Goal: Task Accomplishment & Management: Manage account settings

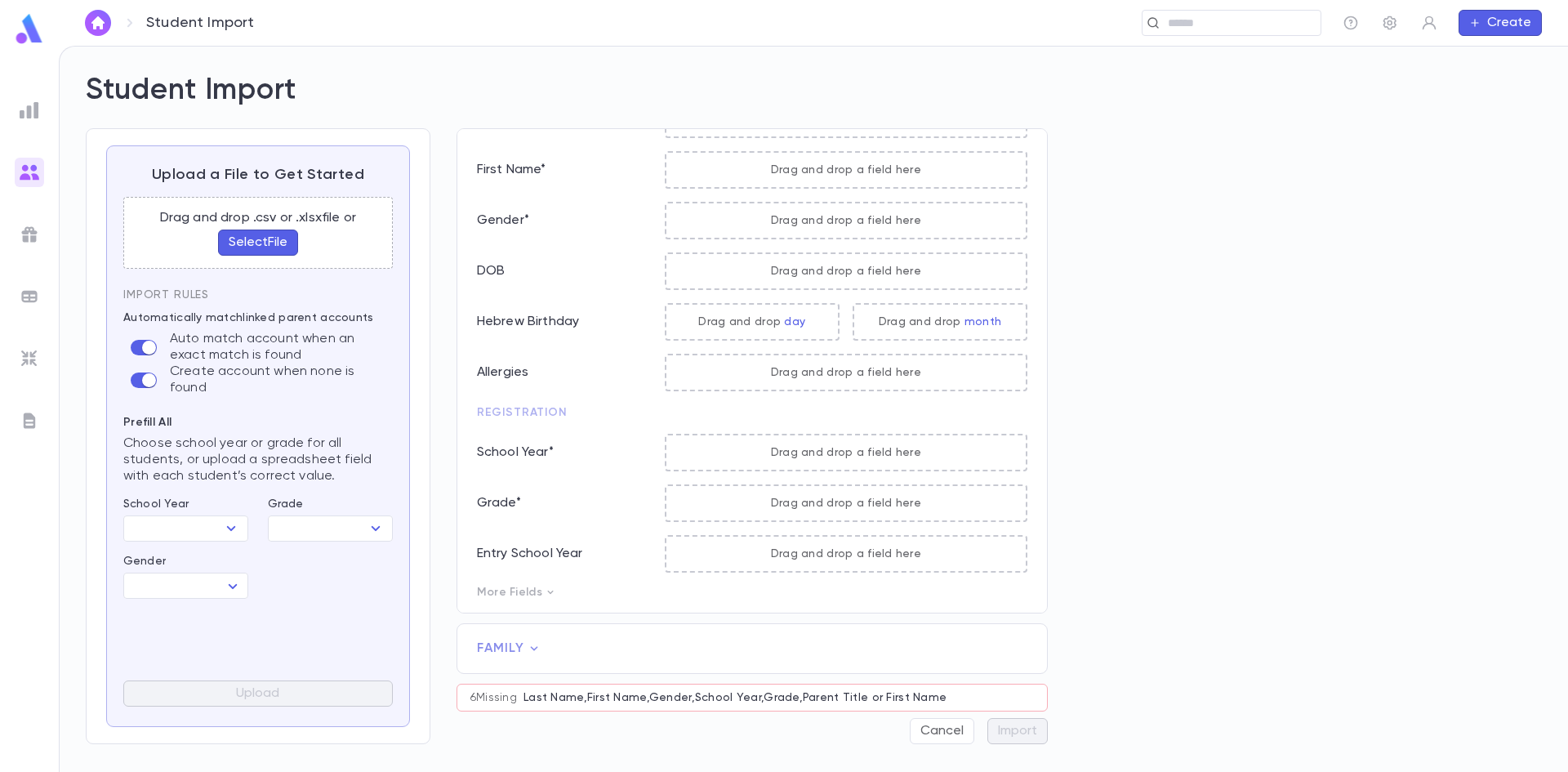
scroll to position [84, 0]
click at [25, 185] on div at bounding box center [29, 172] width 30 height 30
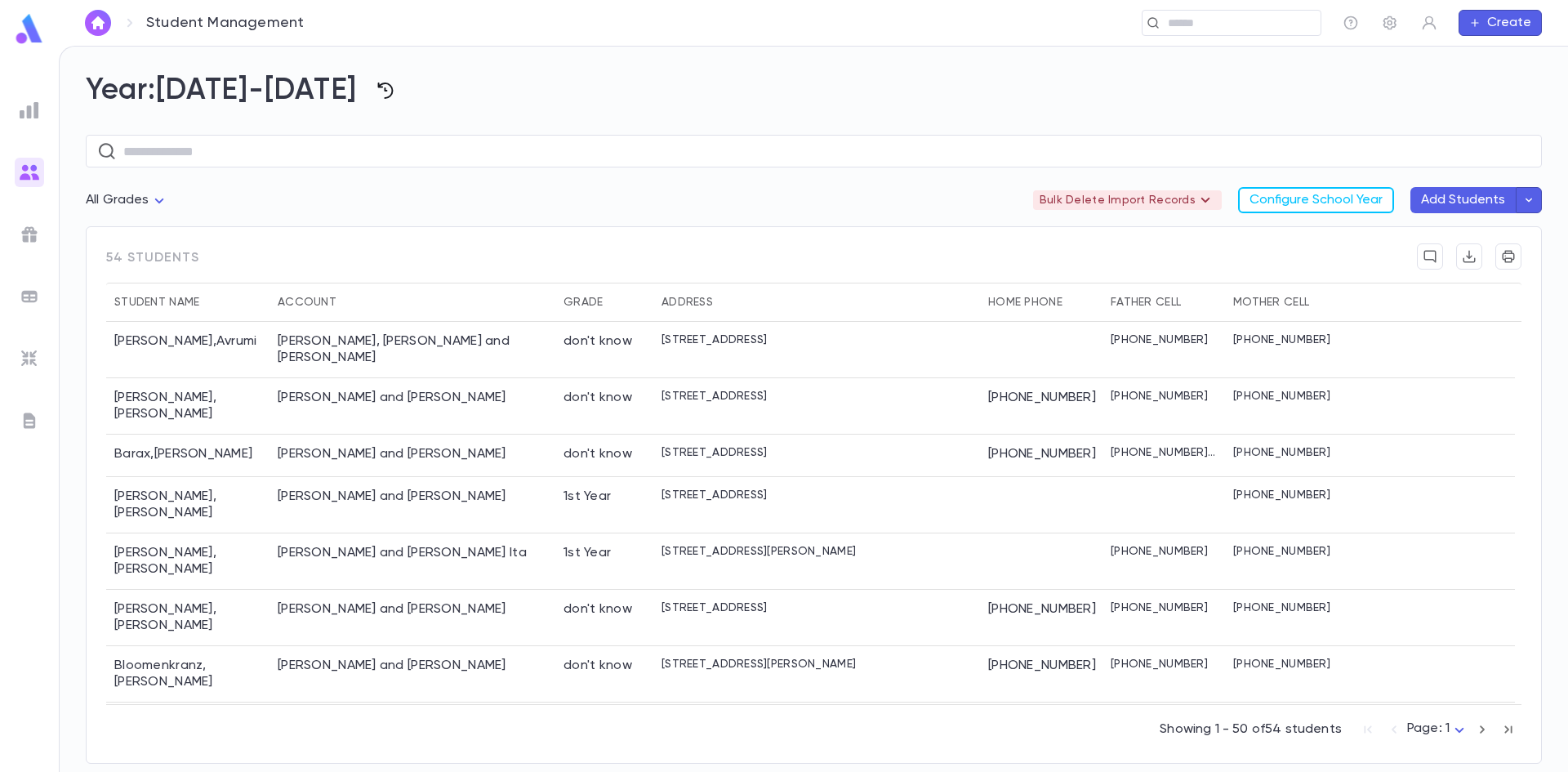
click at [378, 90] on icon "button" at bounding box center [386, 90] width 15 height 16
click at [347, 121] on li "2025-2026" at bounding box center [388, 125] width 111 height 26
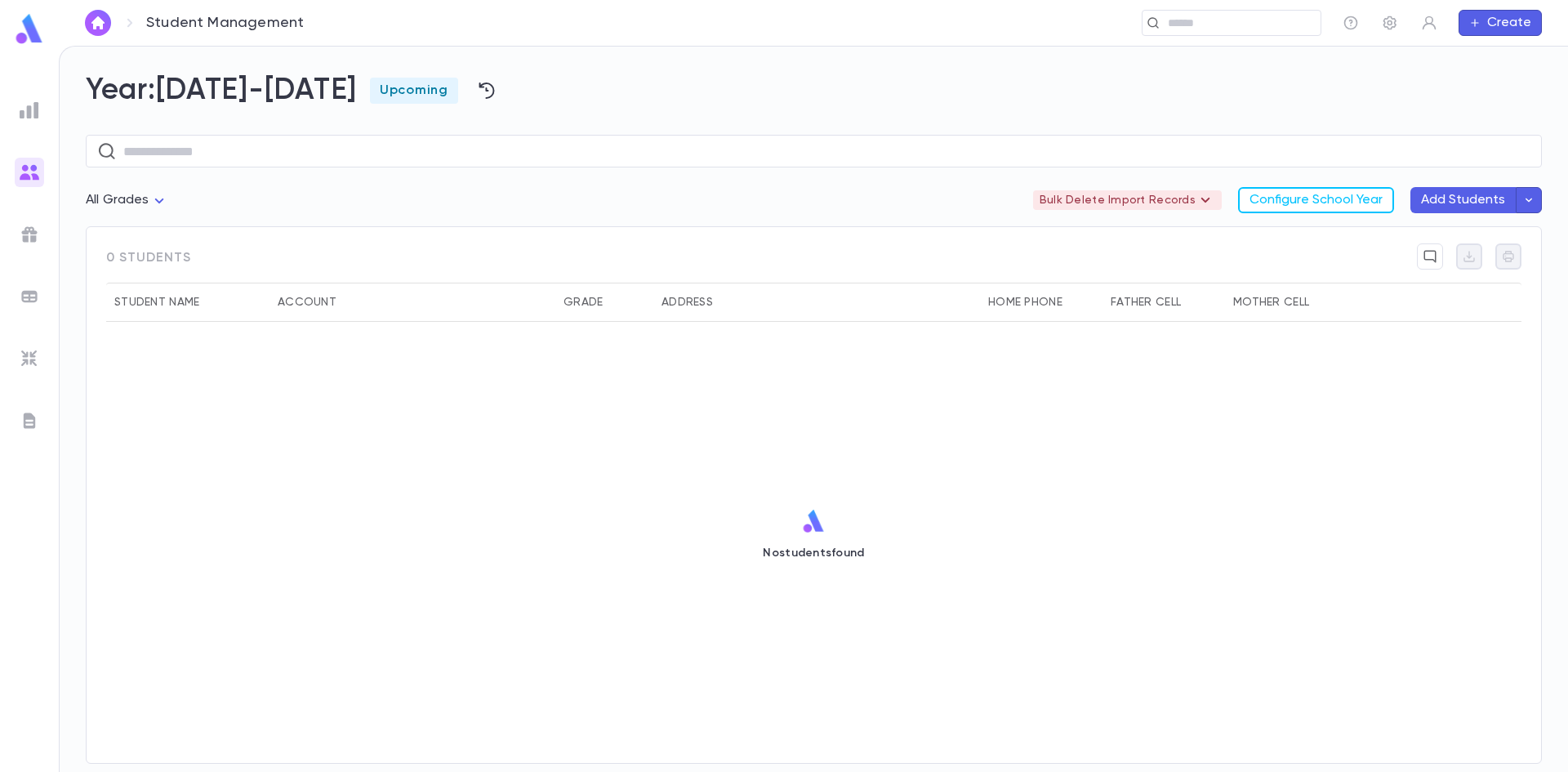
click at [378, 79] on div "Upcoming" at bounding box center [414, 90] width 88 height 26
click at [385, 101] on div "Upcoming" at bounding box center [414, 90] width 88 height 26
drag, startPoint x: 345, startPoint y: 87, endPoint x: 401, endPoint y: 89, distance: 56.0
click at [370, 87] on span "Upcoming" at bounding box center [414, 90] width 88 height 16
click at [478, 87] on icon "button" at bounding box center [486, 90] width 15 height 16
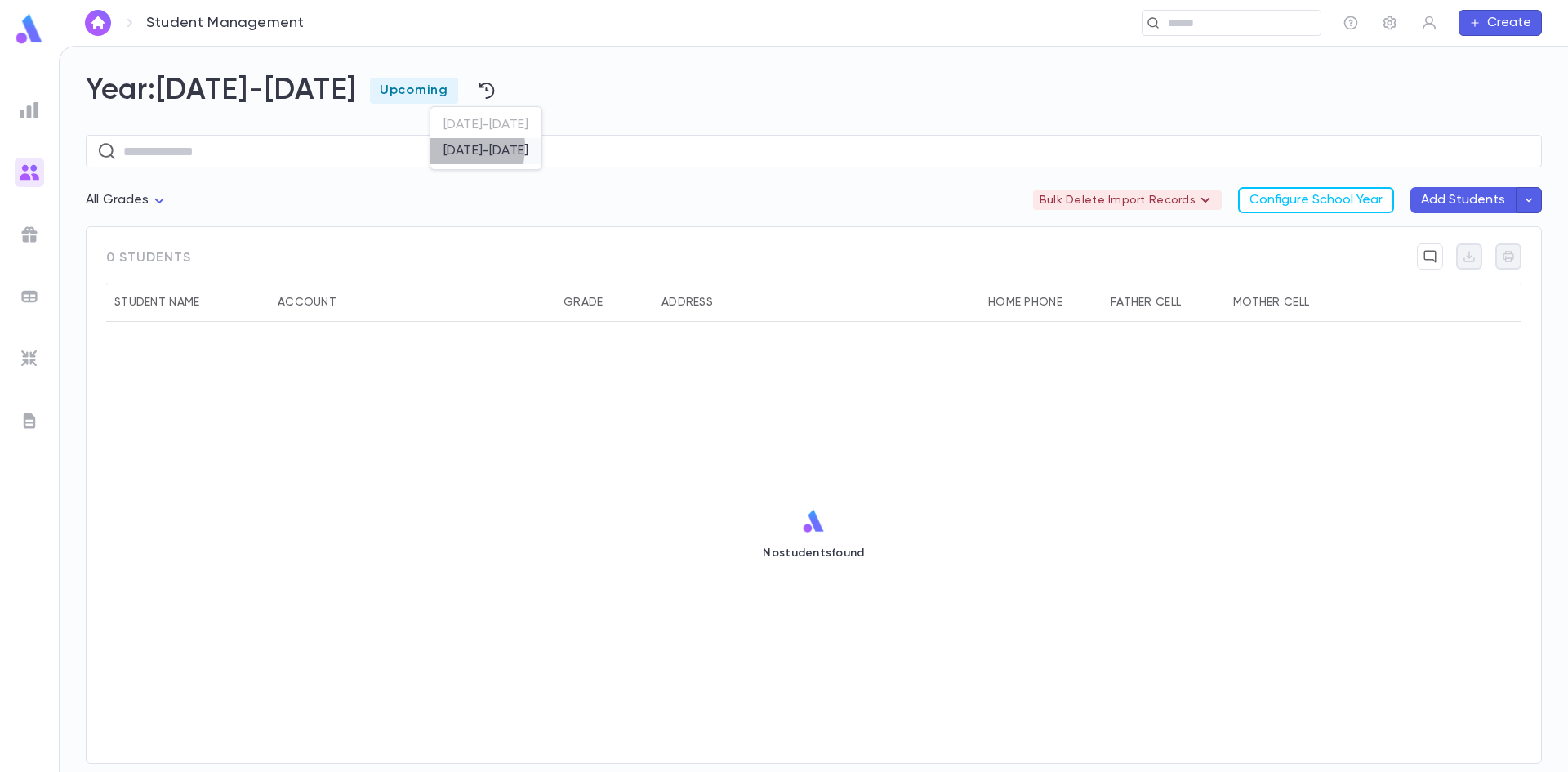
click at [449, 147] on li "2024-2025" at bounding box center [486, 151] width 111 height 26
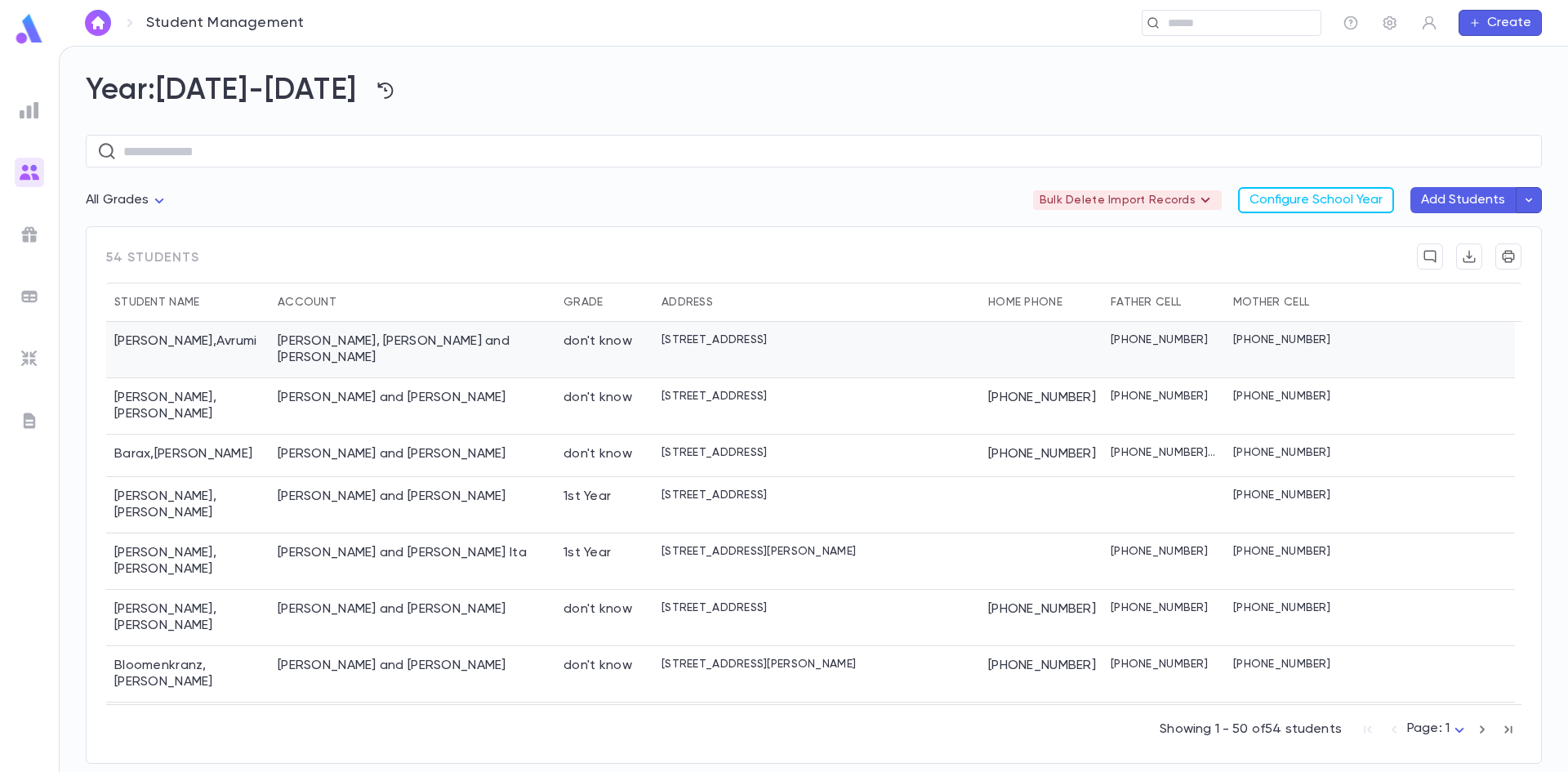
click at [583, 326] on div "don't know" at bounding box center [604, 350] width 98 height 57
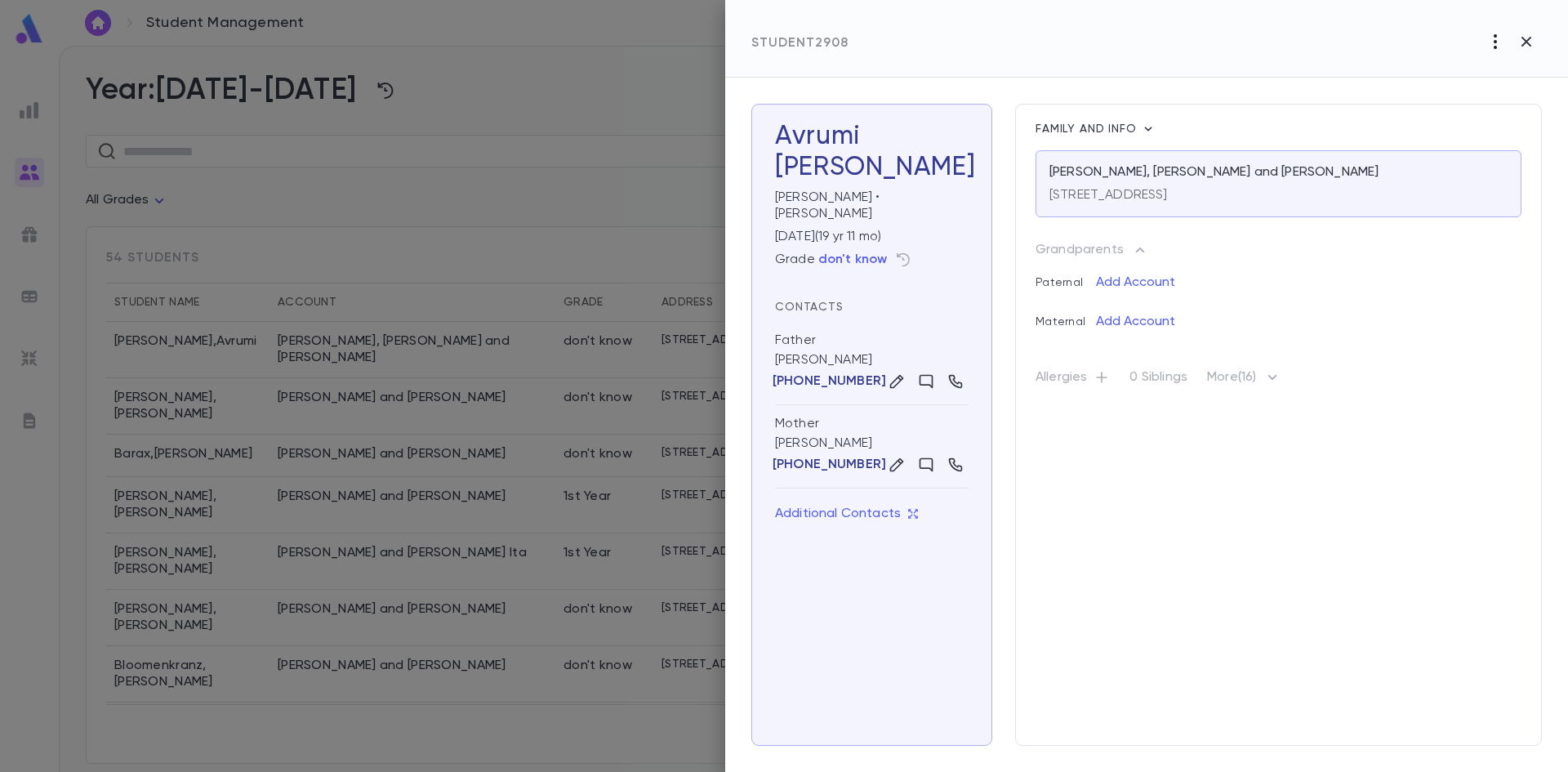
click at [1487, 52] on button "button" at bounding box center [1495, 41] width 31 height 31
click at [1306, 310] on div at bounding box center [784, 386] width 1568 height 772
click at [352, 254] on div at bounding box center [784, 386] width 1568 height 772
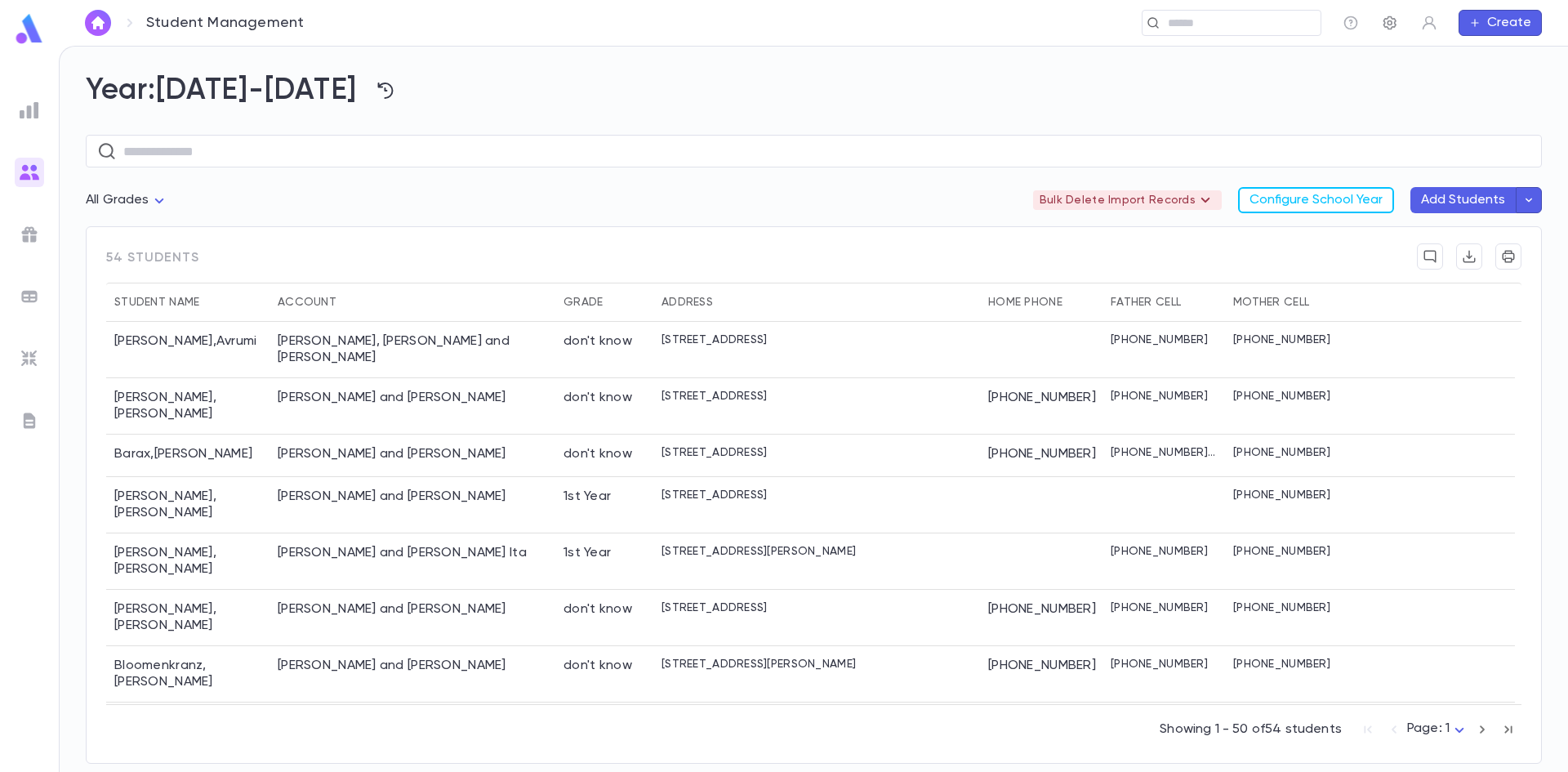
click at [1394, 25] on icon "button" at bounding box center [1390, 23] width 13 height 13
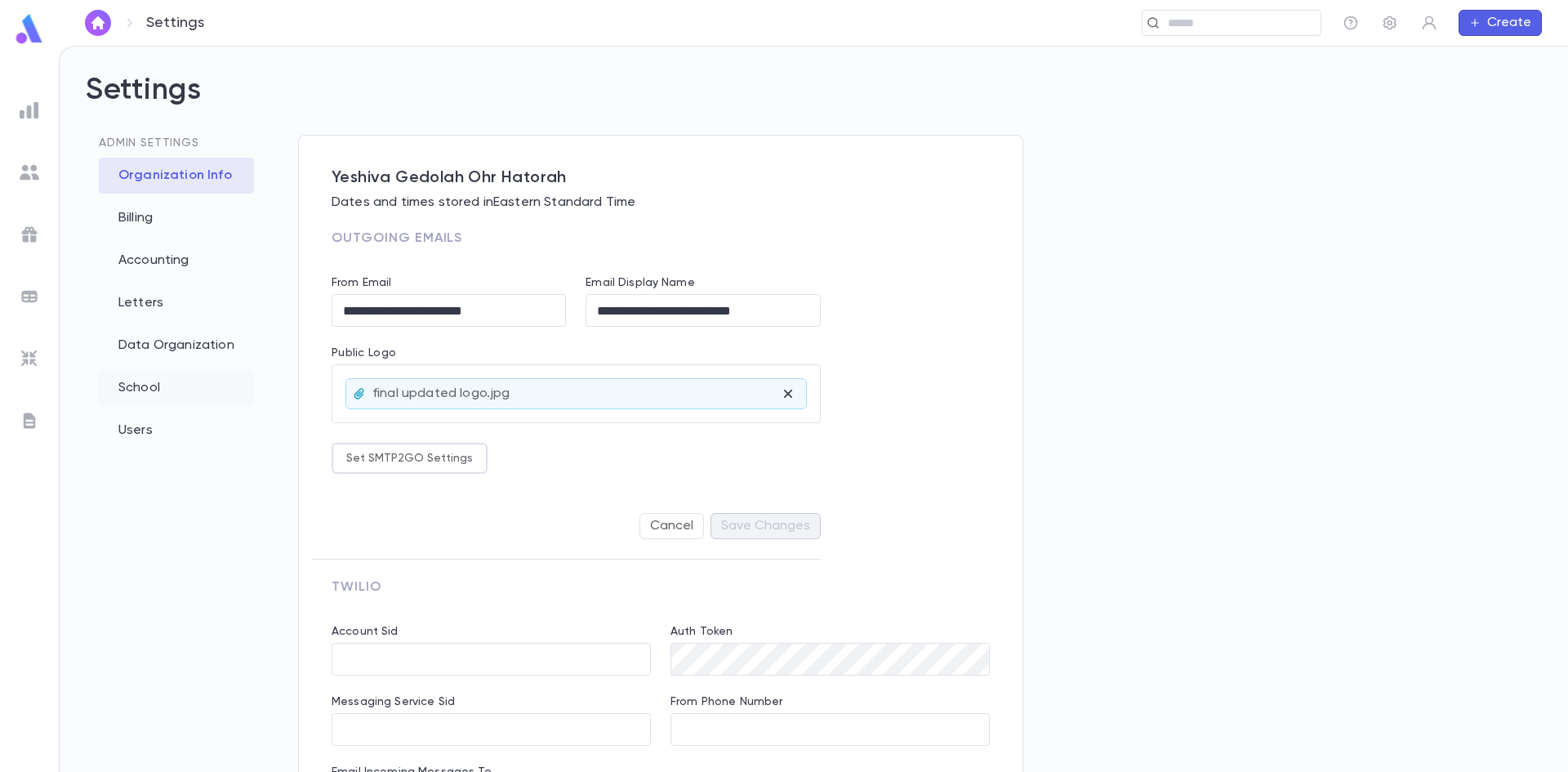
type input "**********"
click at [123, 305] on div "Letters" at bounding box center [177, 302] width 156 height 36
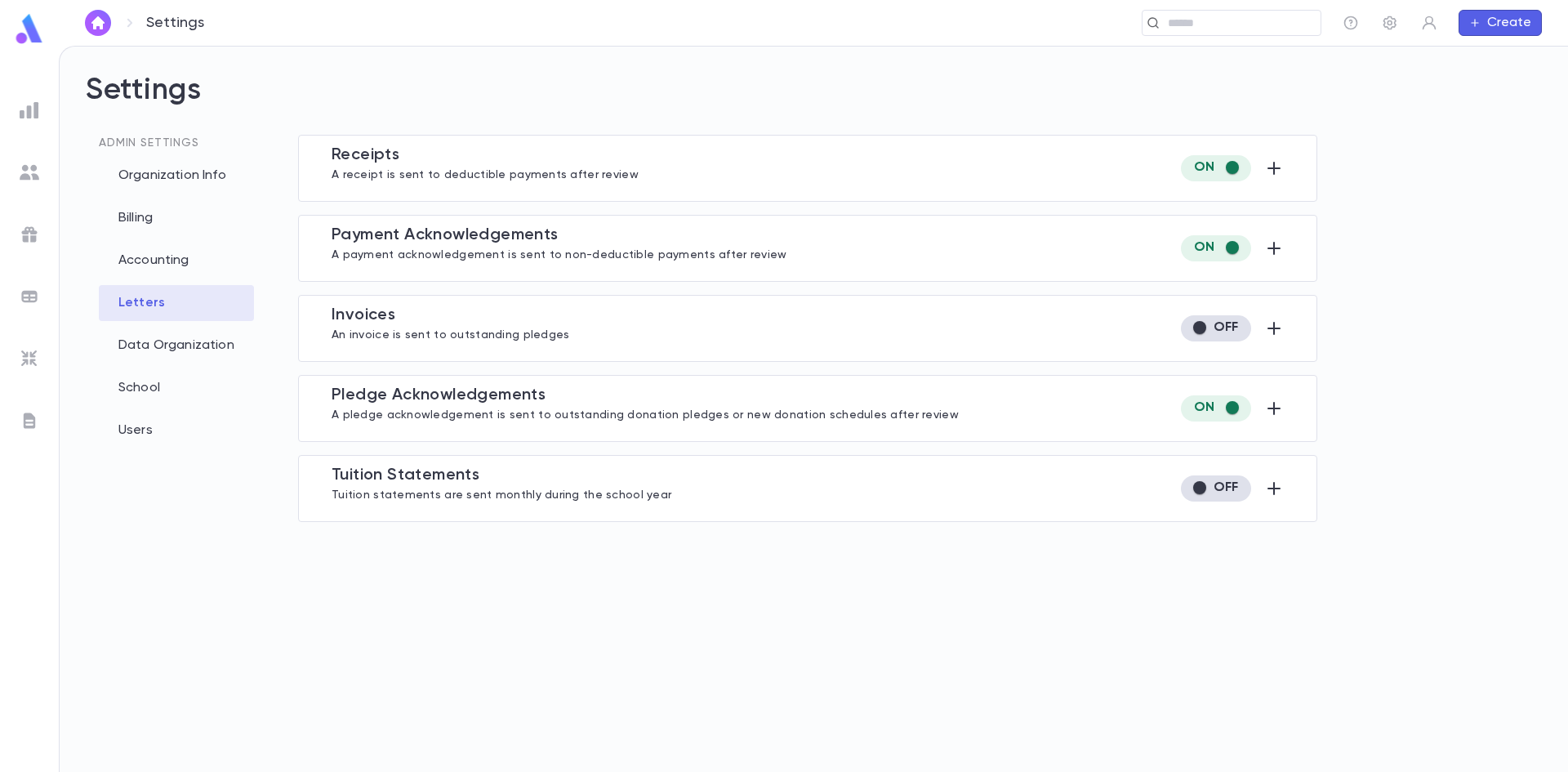
type input "**********"
click at [1271, 165] on icon "button" at bounding box center [1273, 168] width 19 height 19
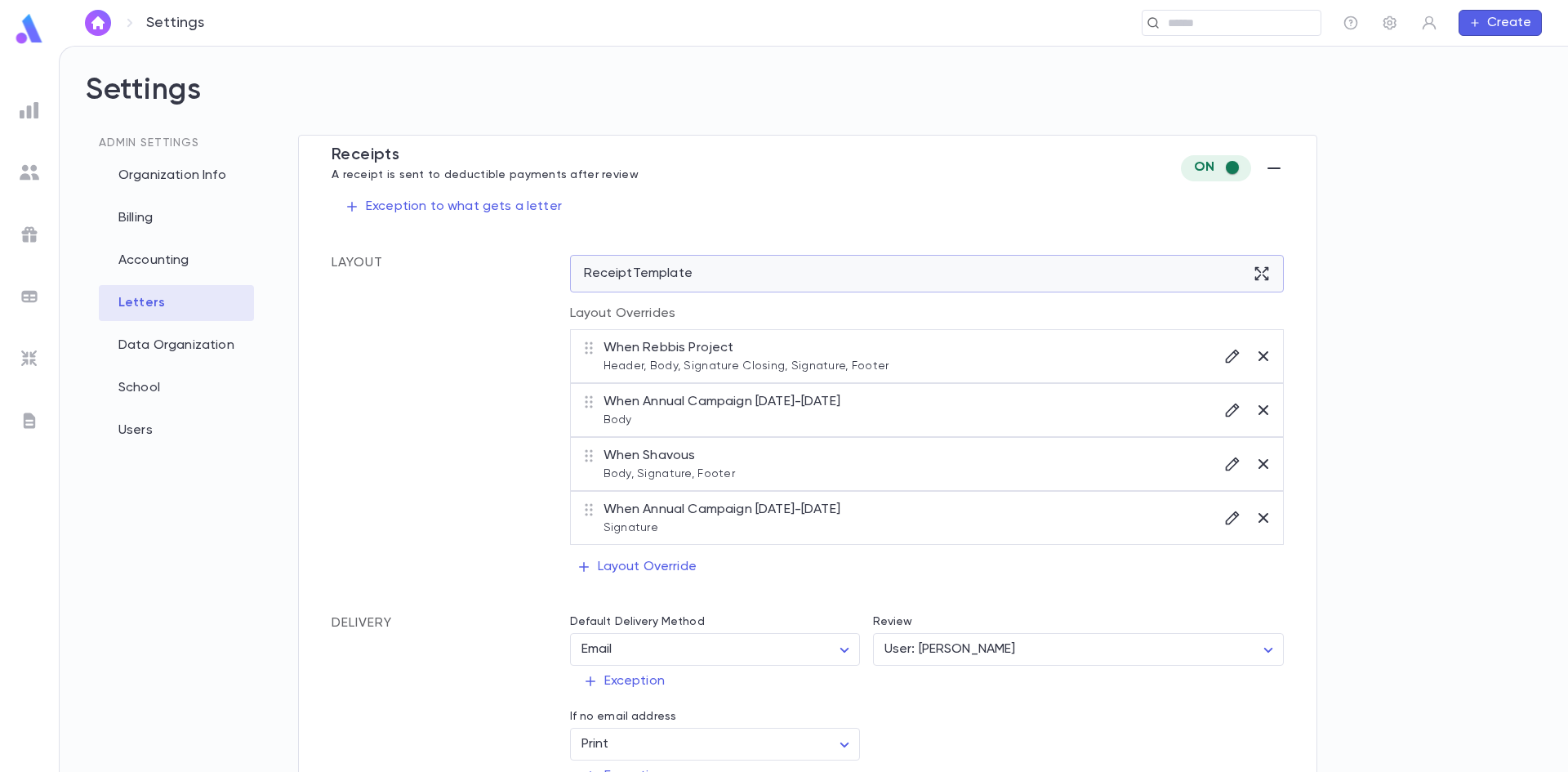
click at [781, 278] on div "Receipt Template" at bounding box center [928, 273] width 714 height 37
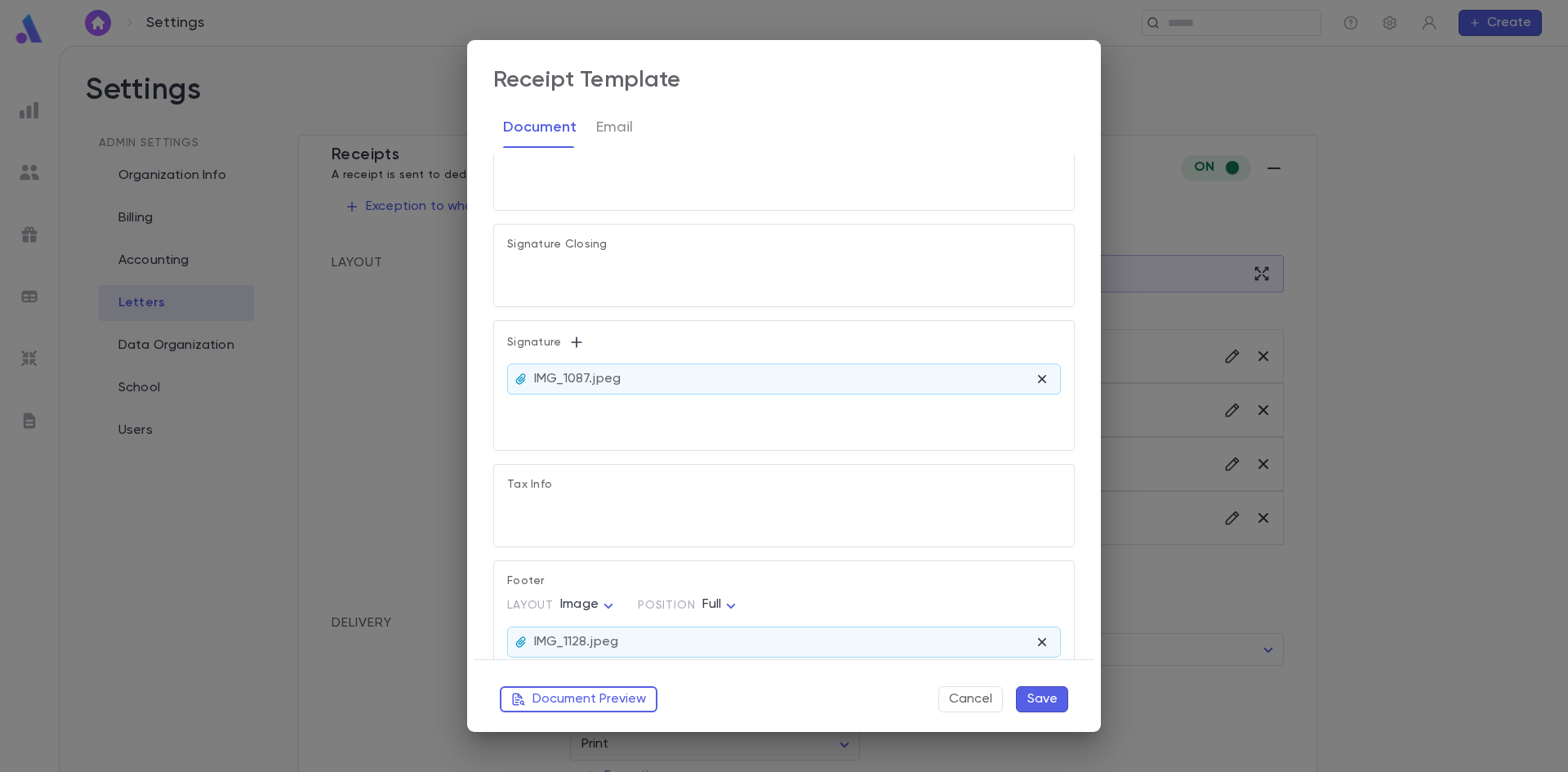
type textarea "**********"
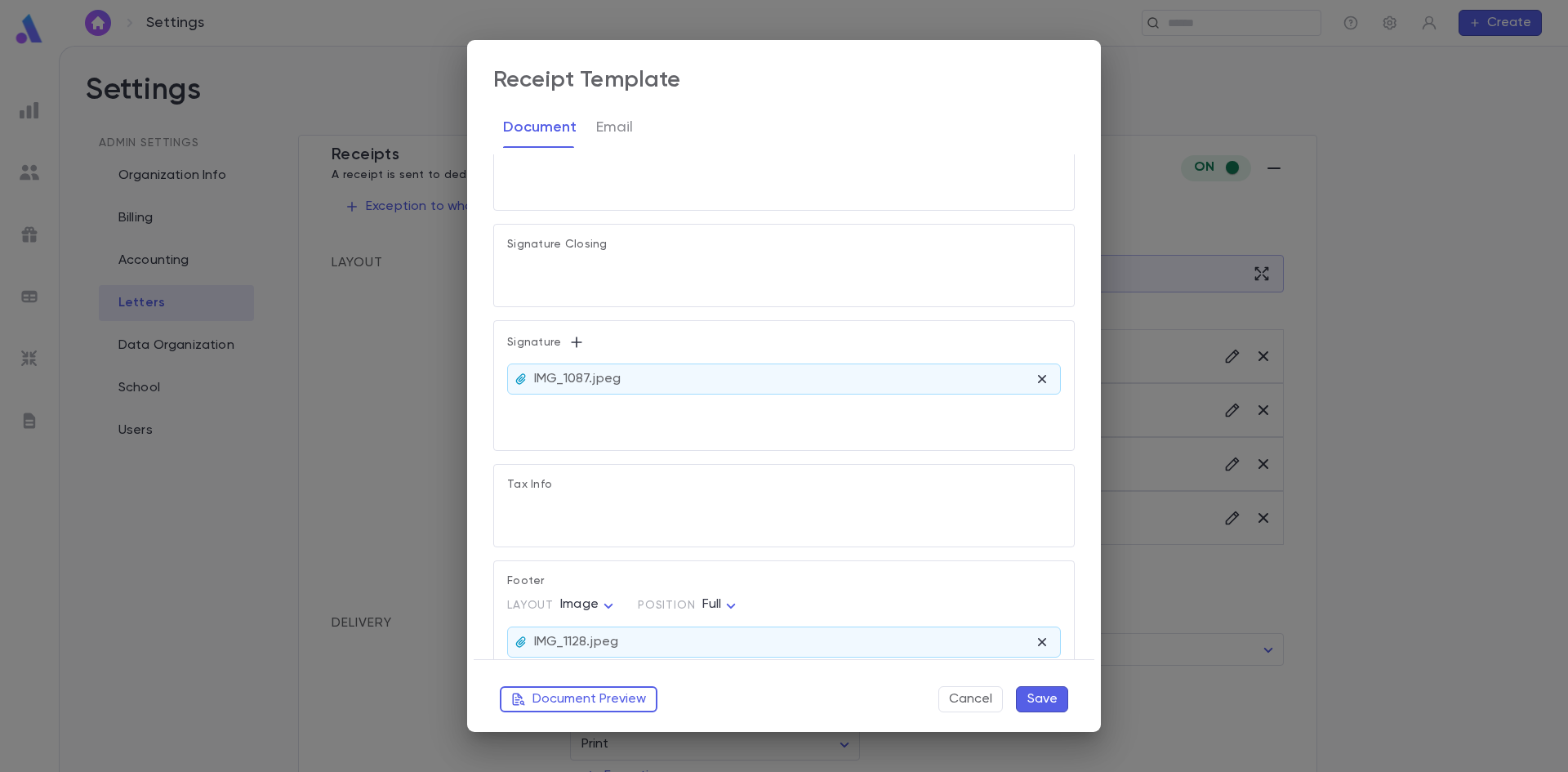
type textarea "**********"
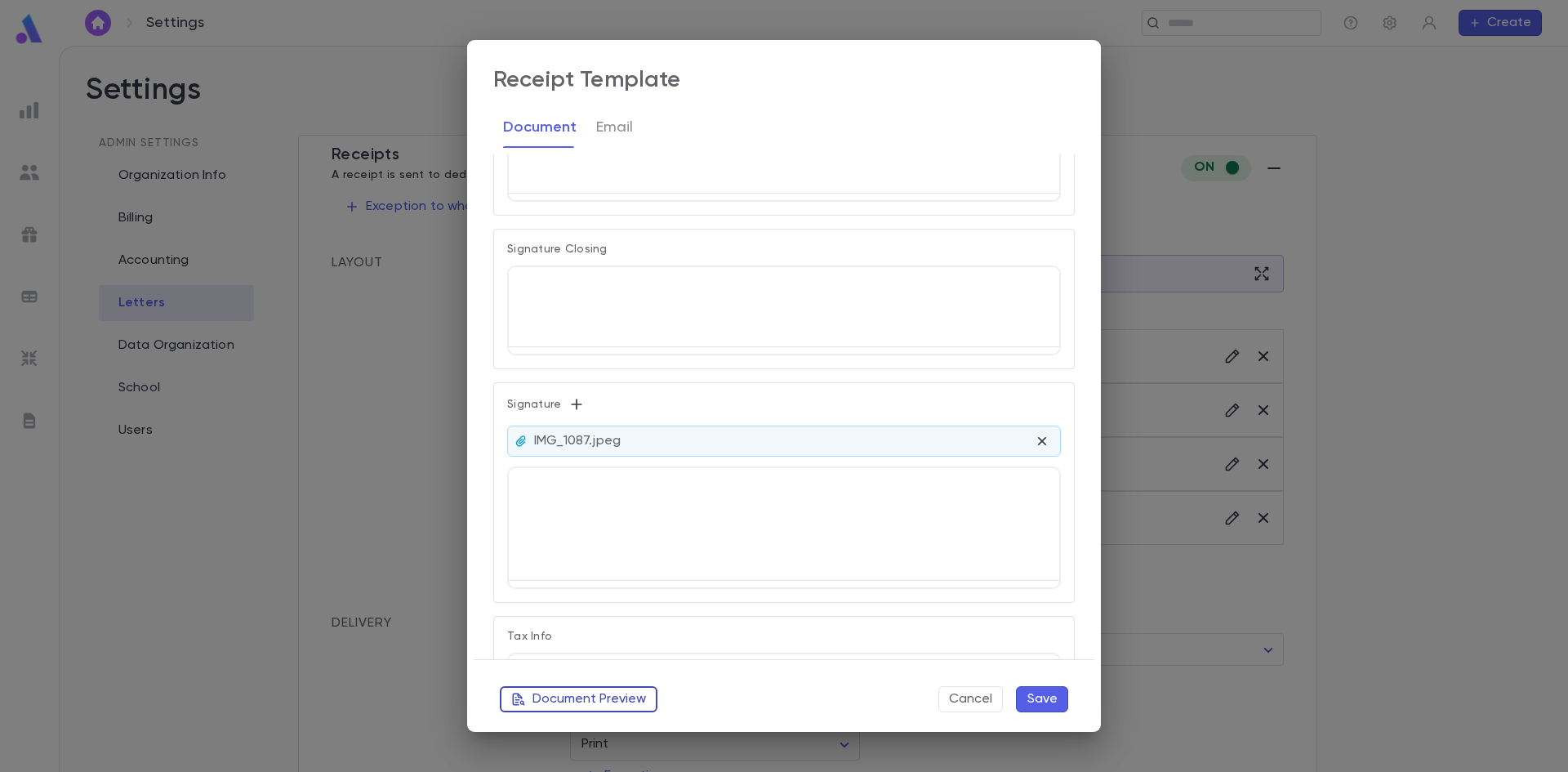
click at [533, 699] on button "Document Preview" at bounding box center [578, 698] width 157 height 26
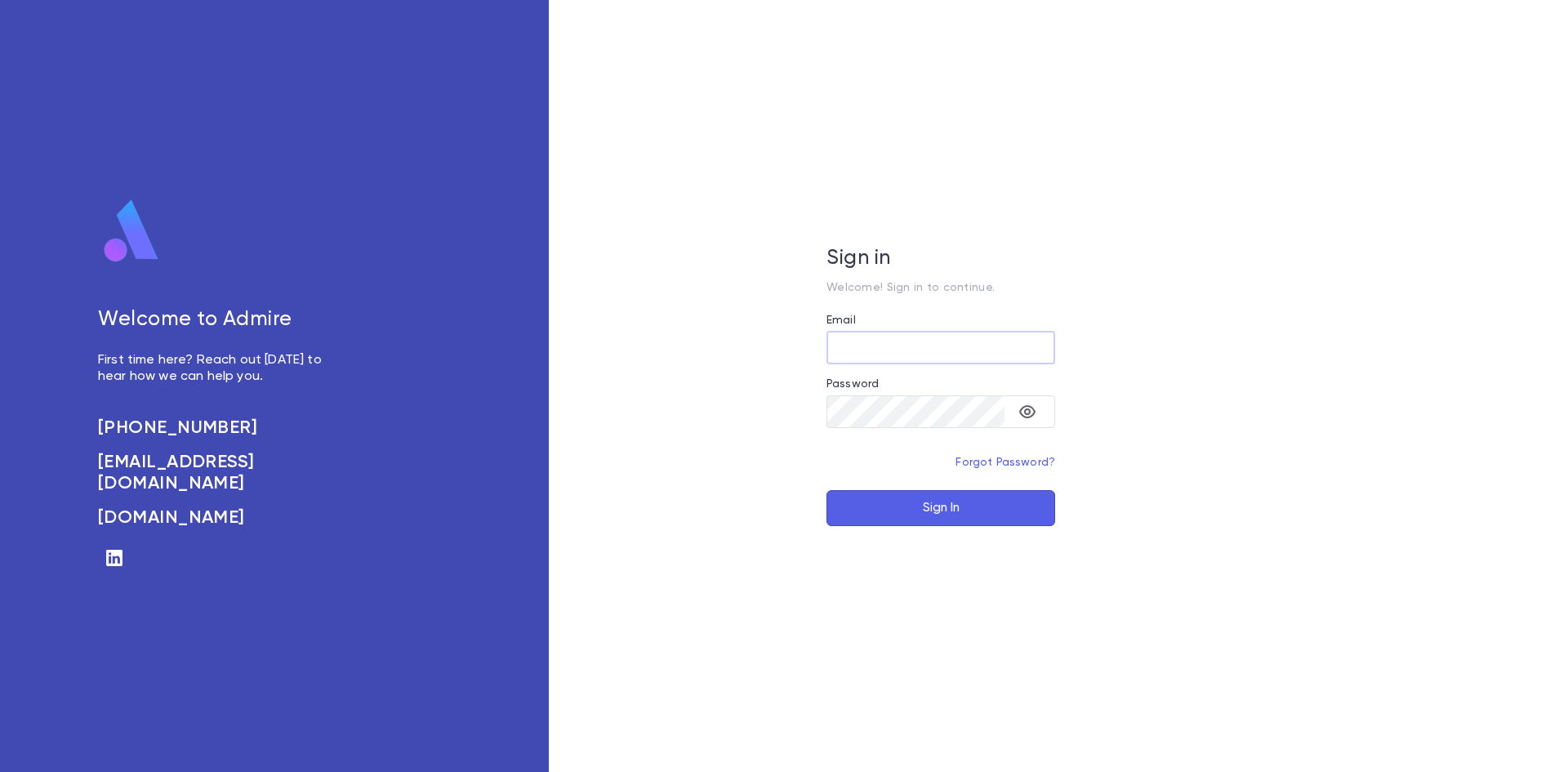
type input "**********"
click at [914, 499] on button "Sign In" at bounding box center [941, 507] width 229 height 36
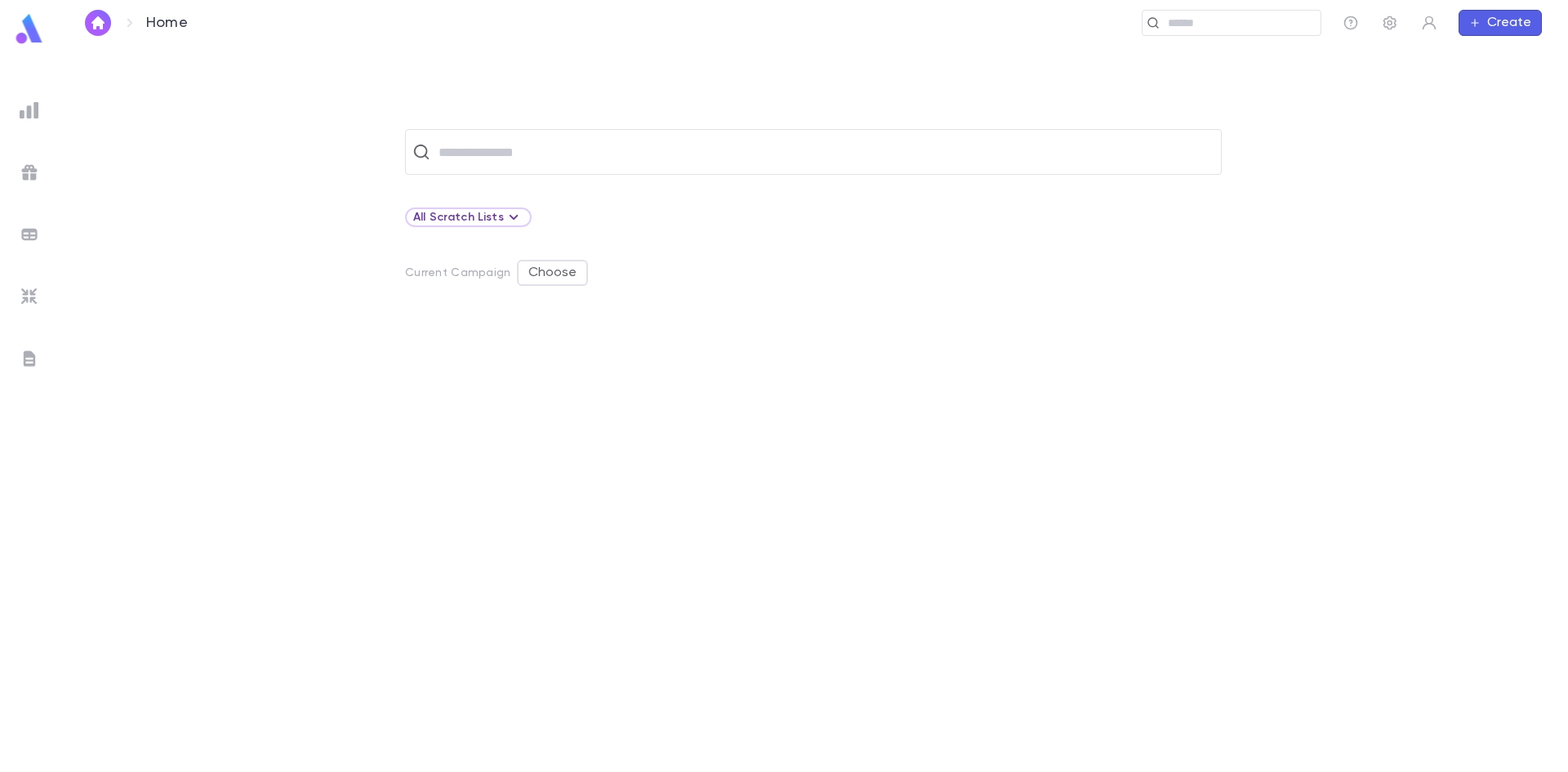
click at [1380, 16] on button "button" at bounding box center [1389, 22] width 26 height 26
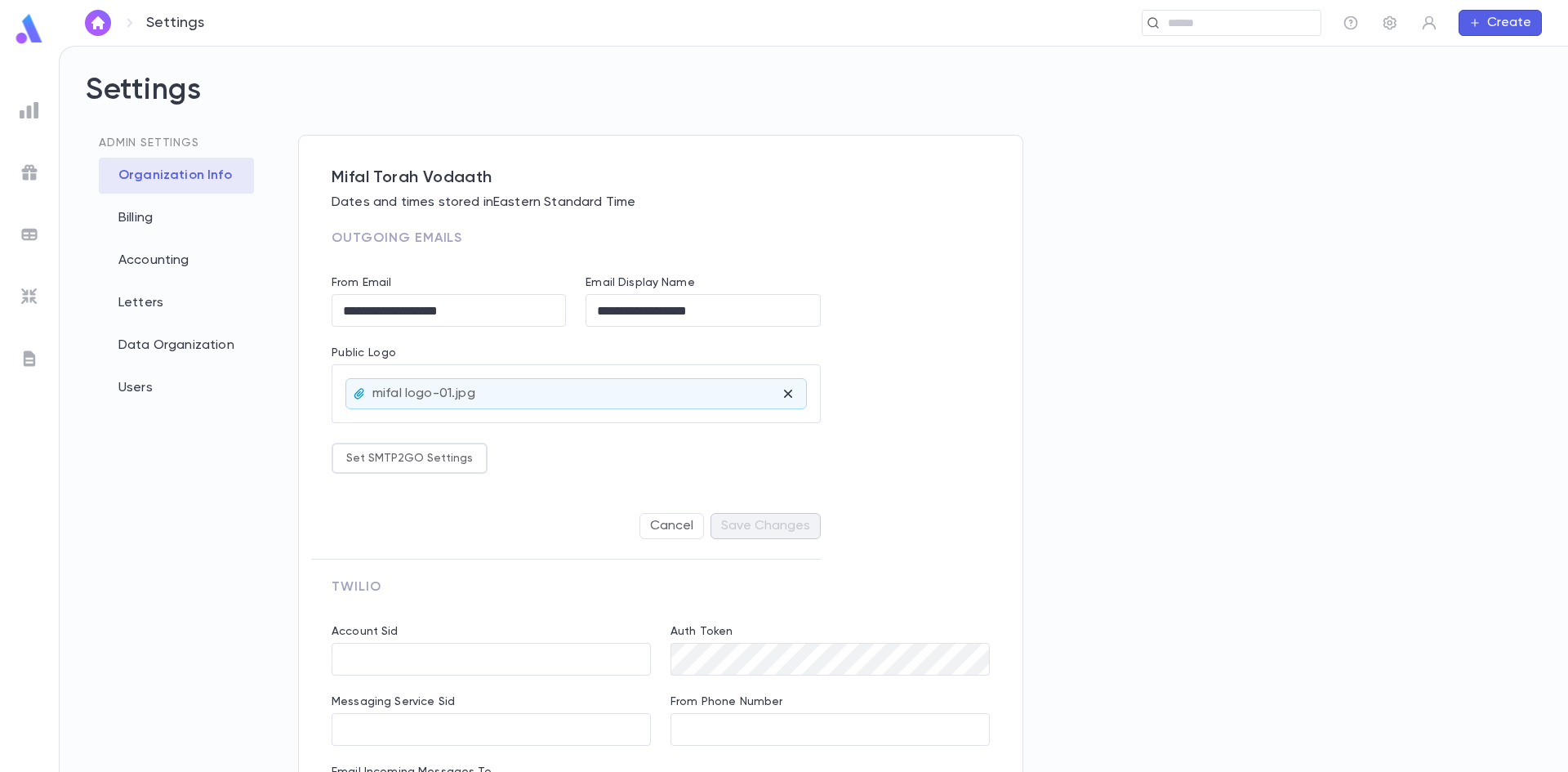
type input "**********"
click at [135, 304] on div "Letters" at bounding box center [177, 302] width 156 height 36
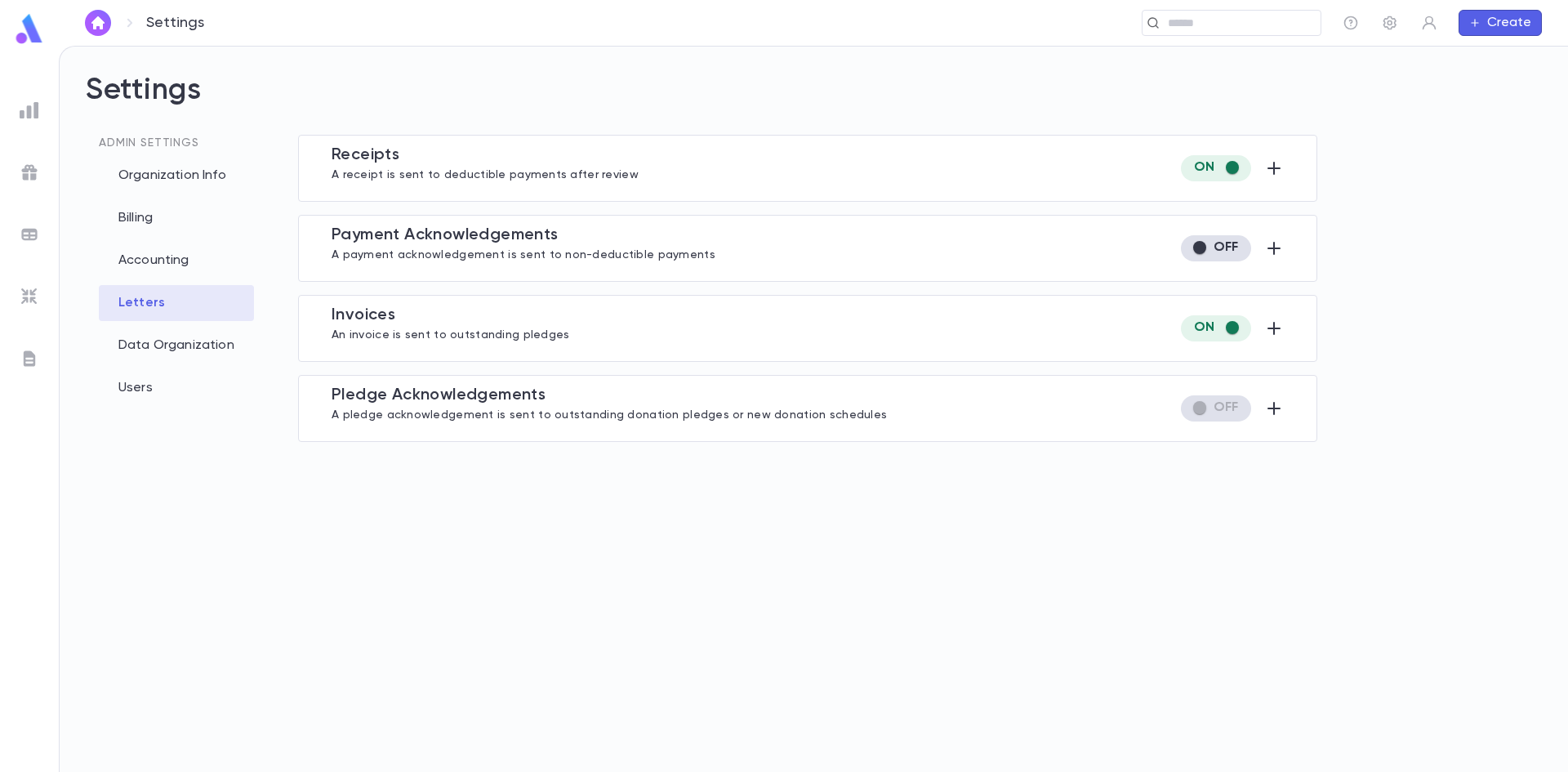
type input "**********"
click at [1274, 168] on icon "button" at bounding box center [1274, 168] width 13 height 13
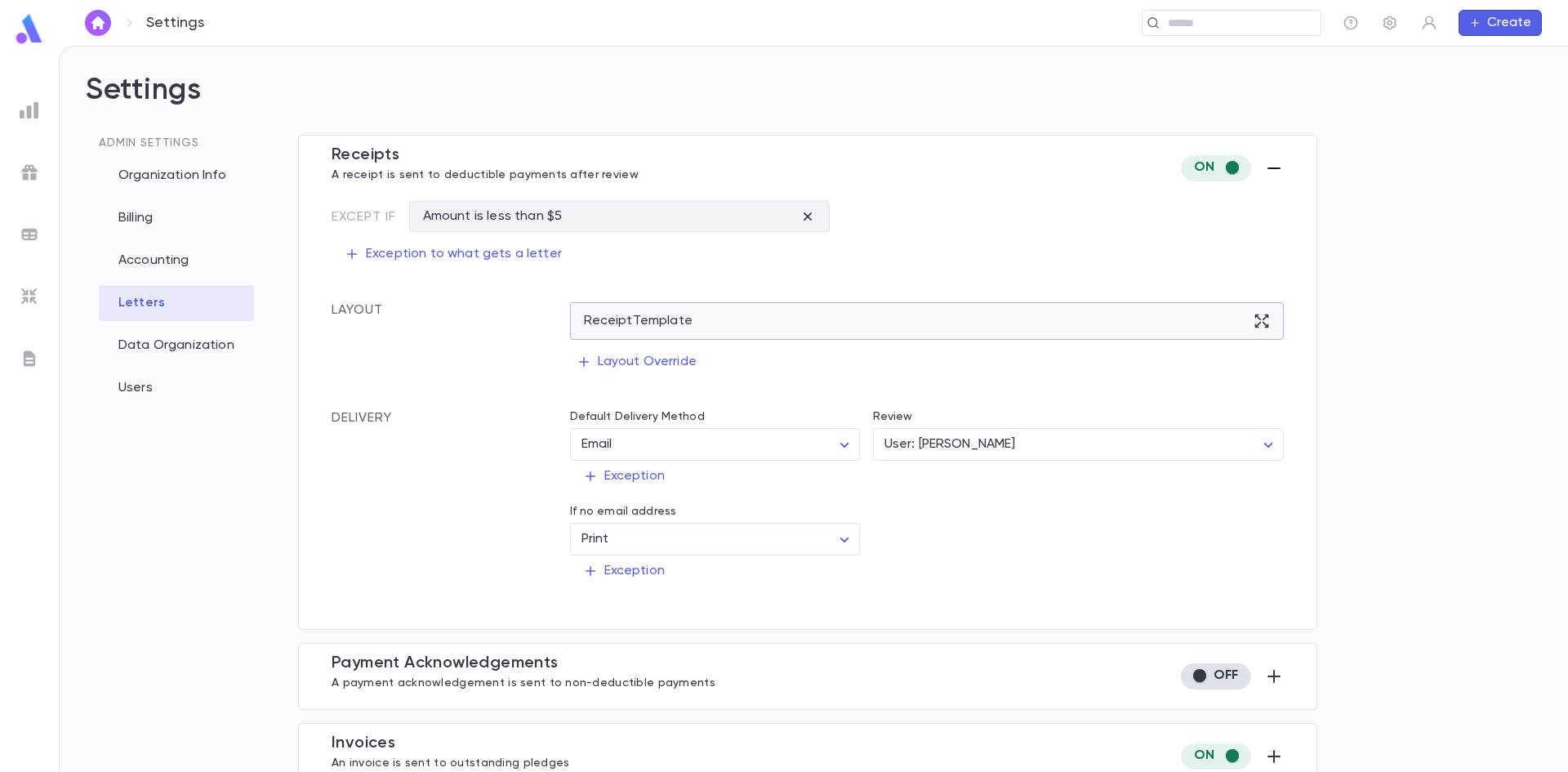
click at [827, 337] on div "Receipt Template" at bounding box center [928, 321] width 714 height 37
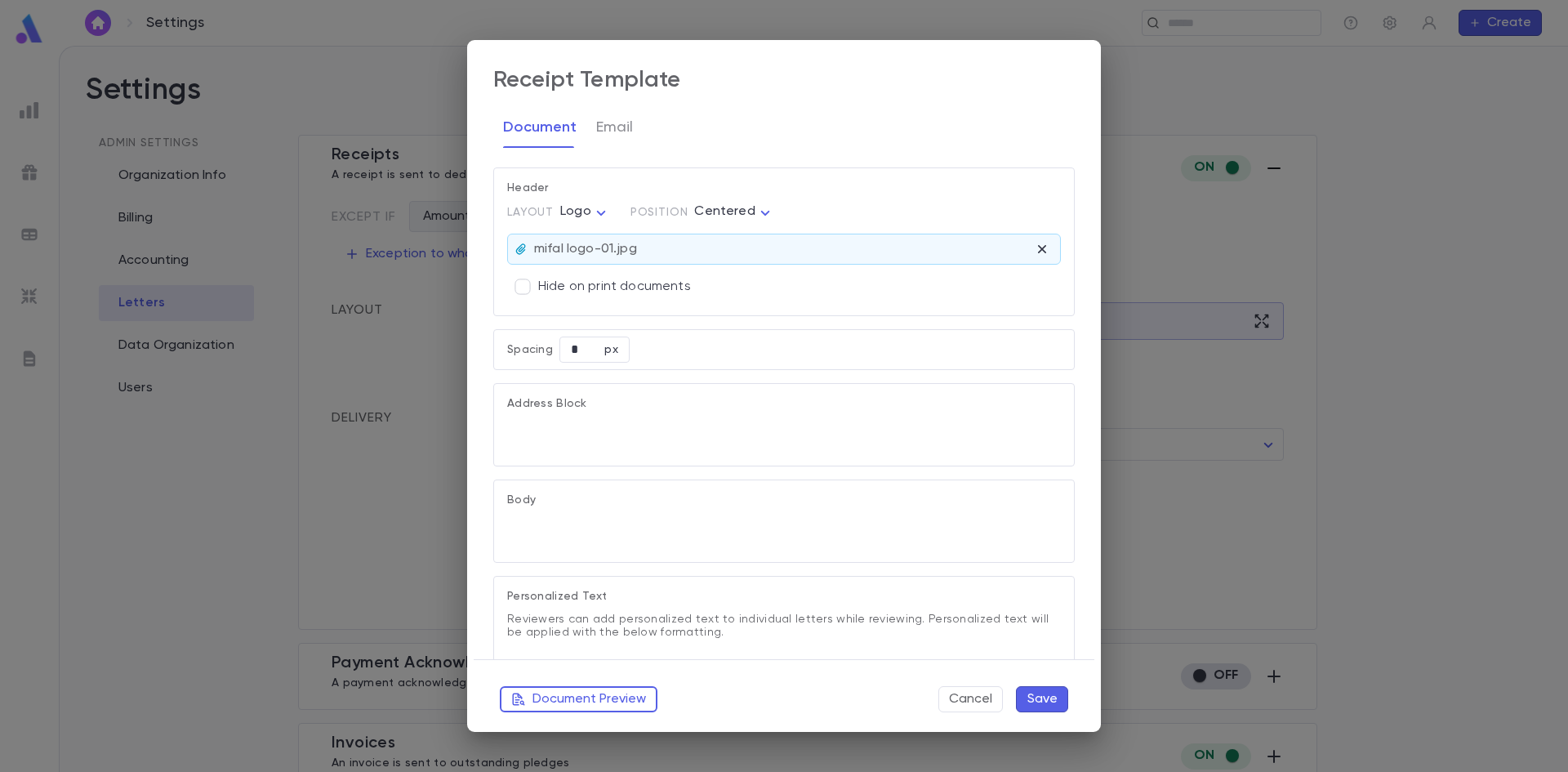
type textarea "**********"
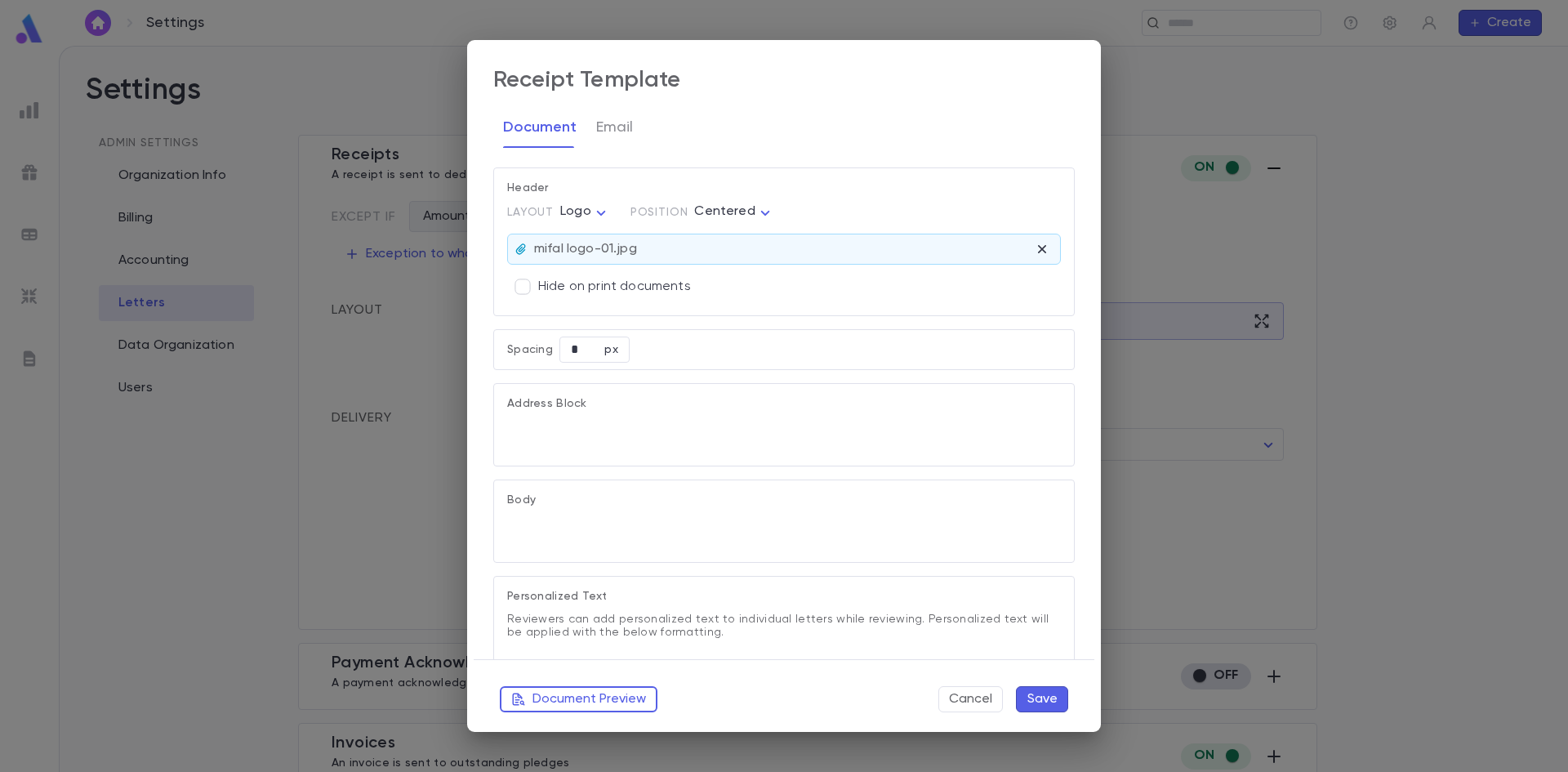
type textarea "**********"
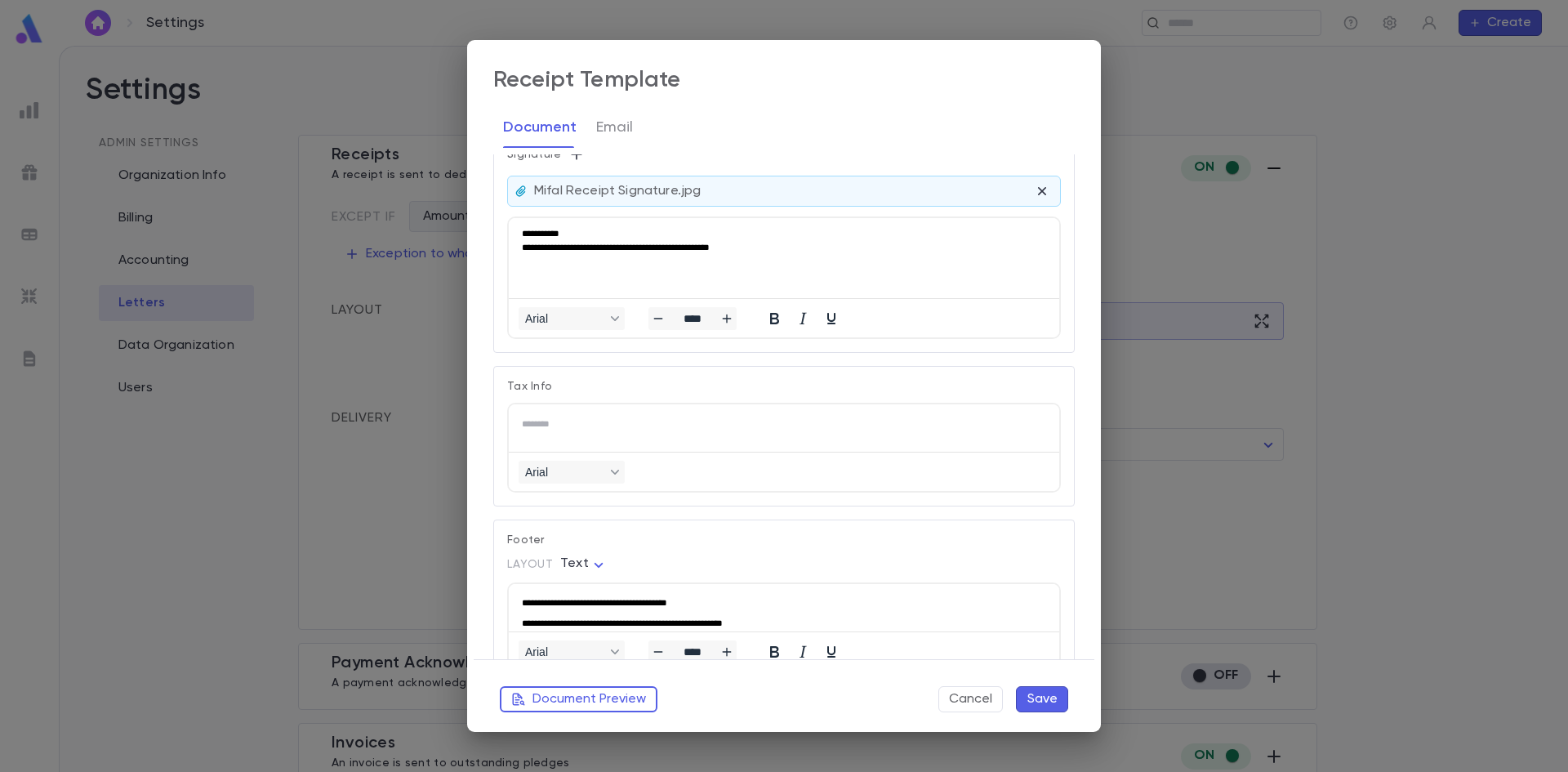
scroll to position [1136, 0]
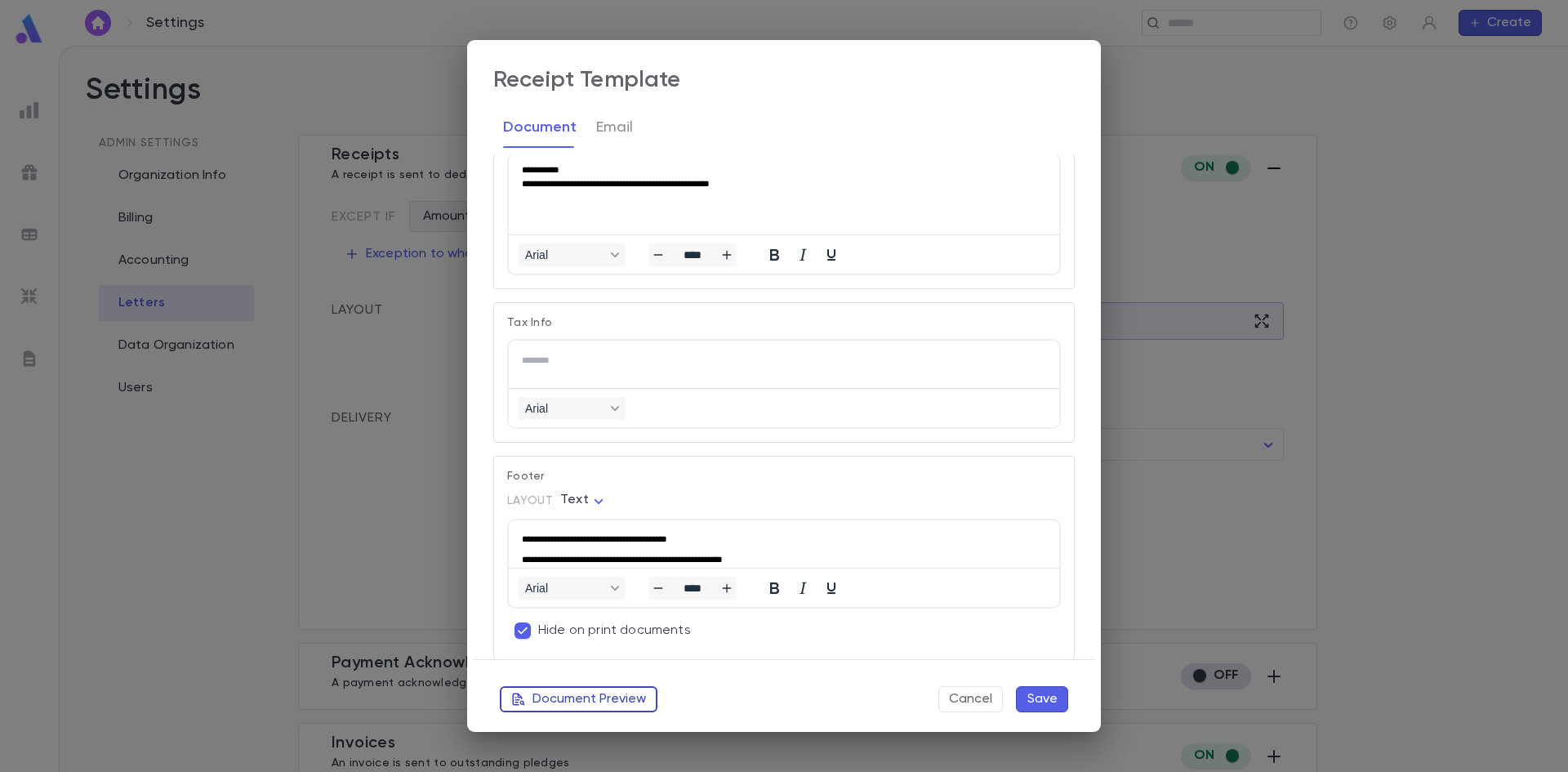
click at [567, 699] on button "Document Preview" at bounding box center [578, 698] width 157 height 26
drag, startPoint x: 1262, startPoint y: 296, endPoint x: 1243, endPoint y: 308, distance: 22.5
click at [1262, 300] on div "**********" at bounding box center [784, 386] width 1568 height 772
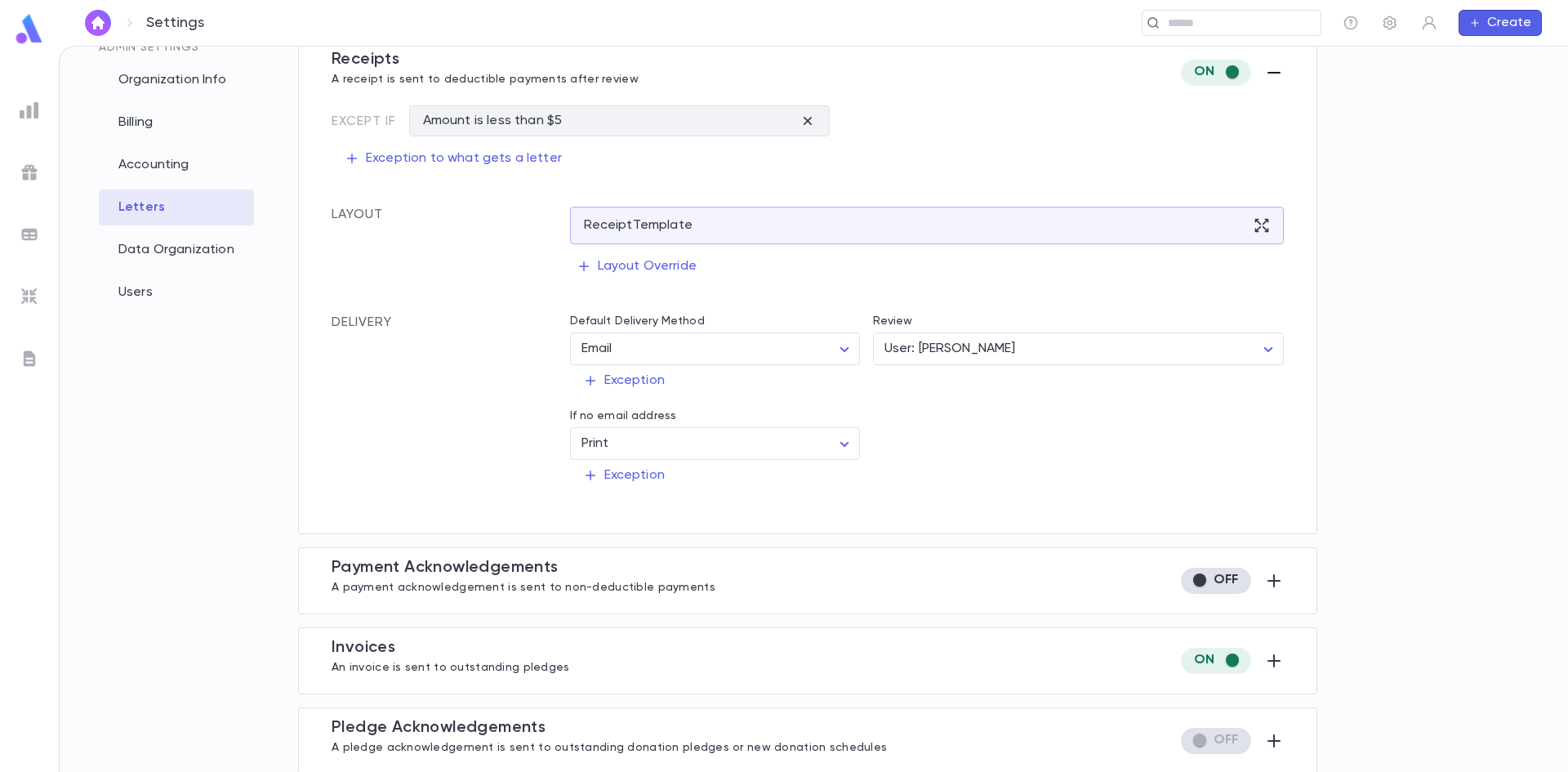
scroll to position [99, 0]
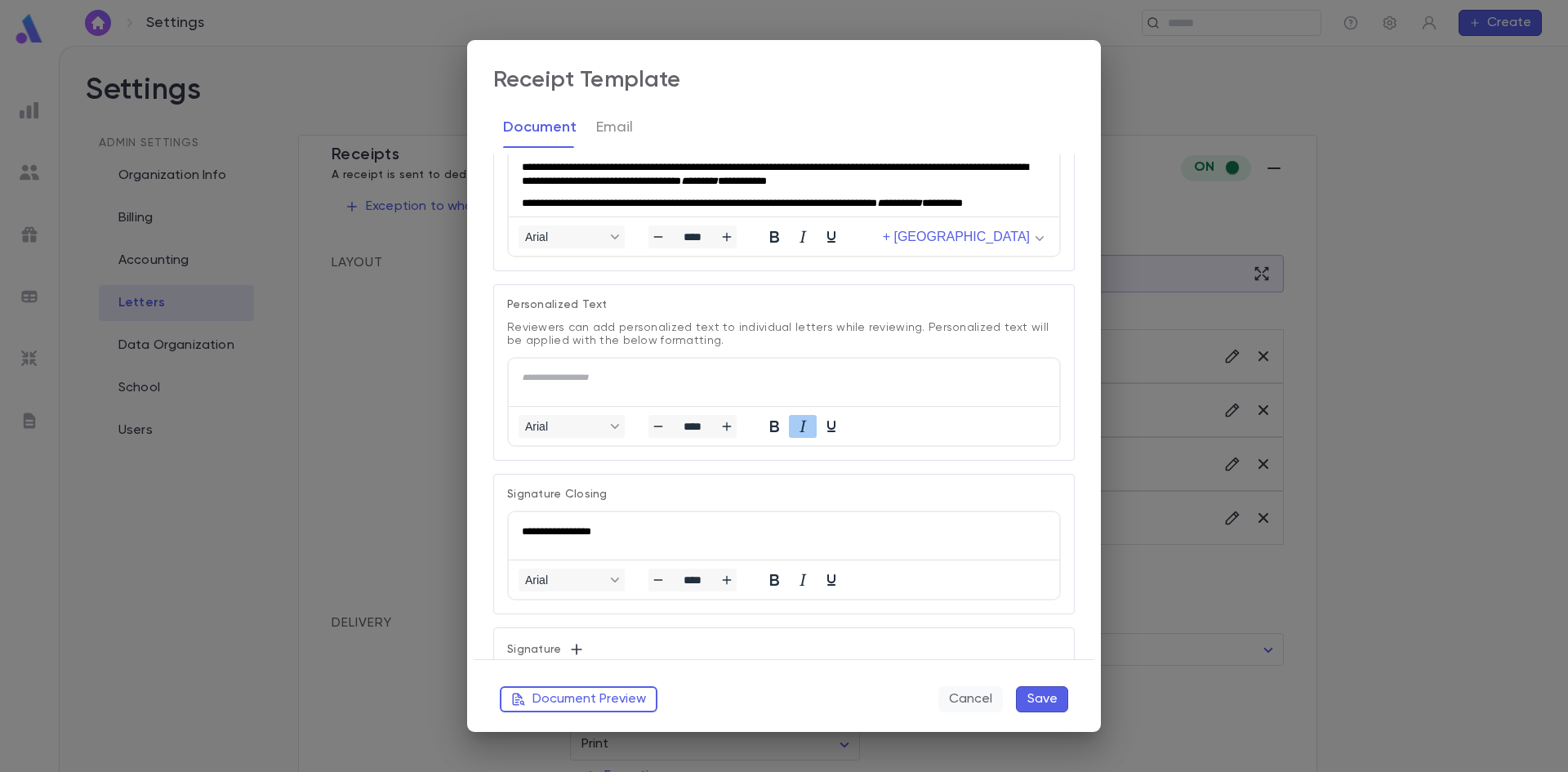
click at [982, 707] on button "Cancel" at bounding box center [970, 698] width 64 height 26
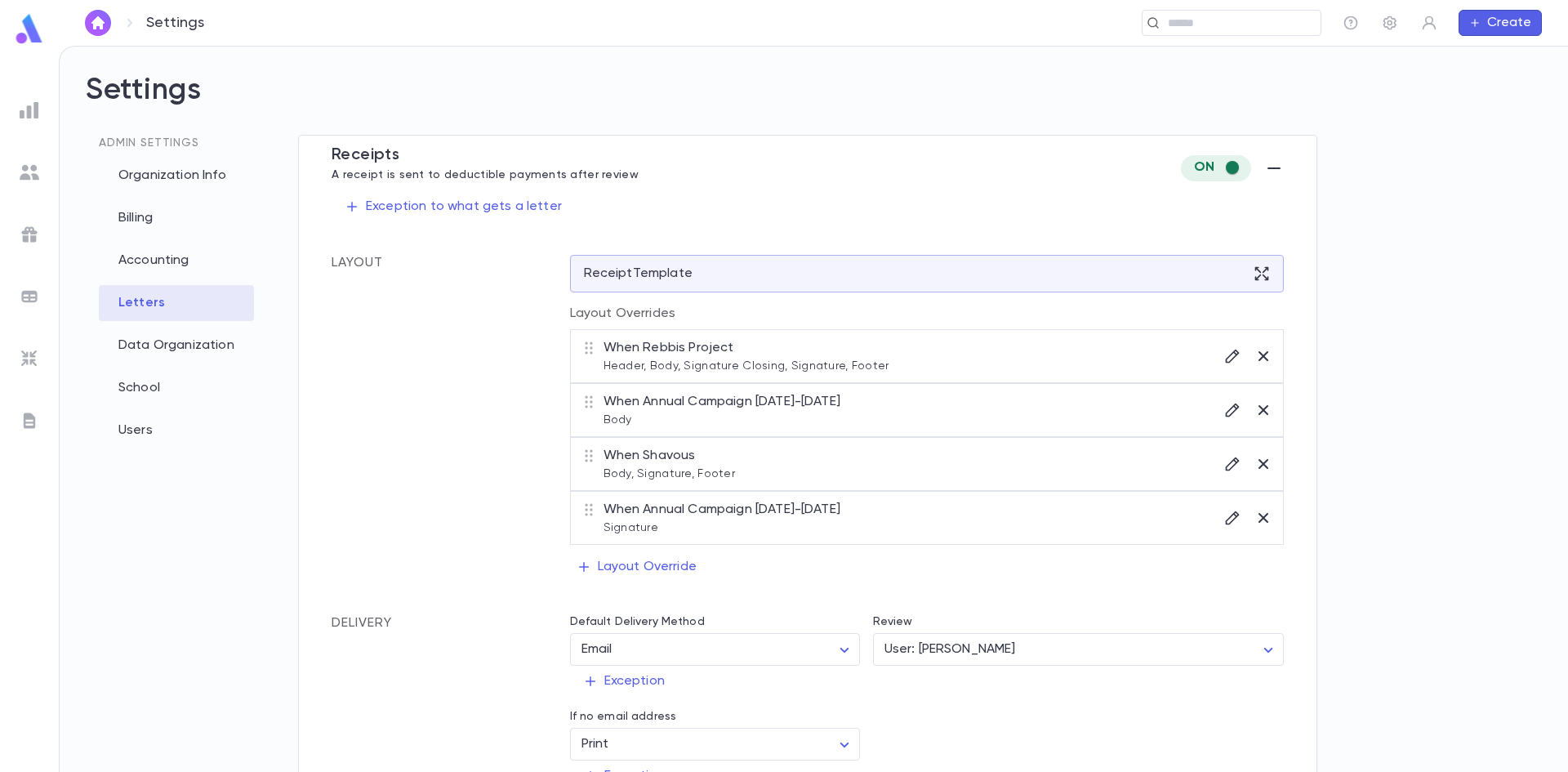
click at [42, 175] on div at bounding box center [29, 172] width 30 height 30
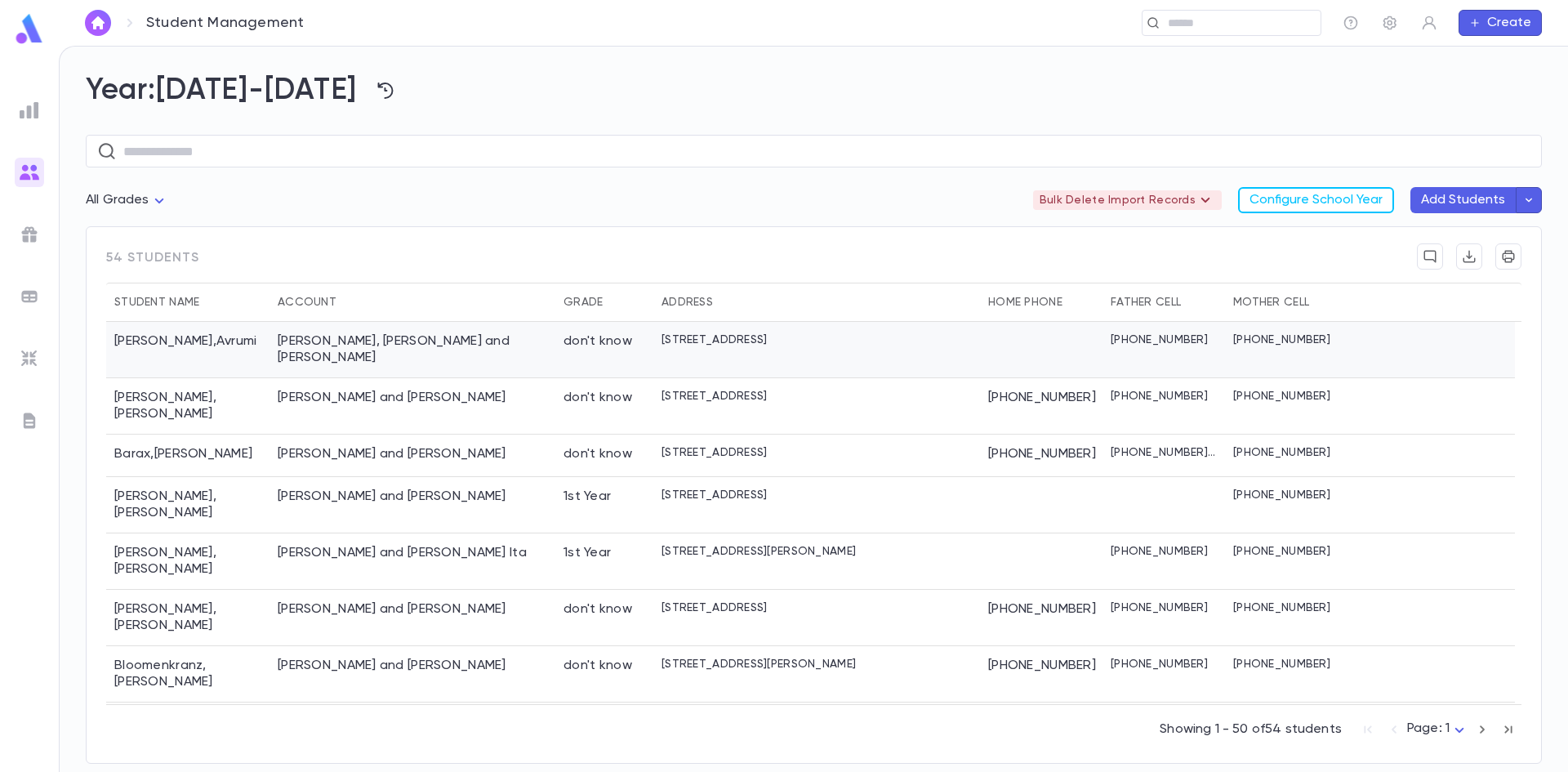
click at [186, 342] on div "Abenson , Avrumi" at bounding box center [188, 350] width 163 height 57
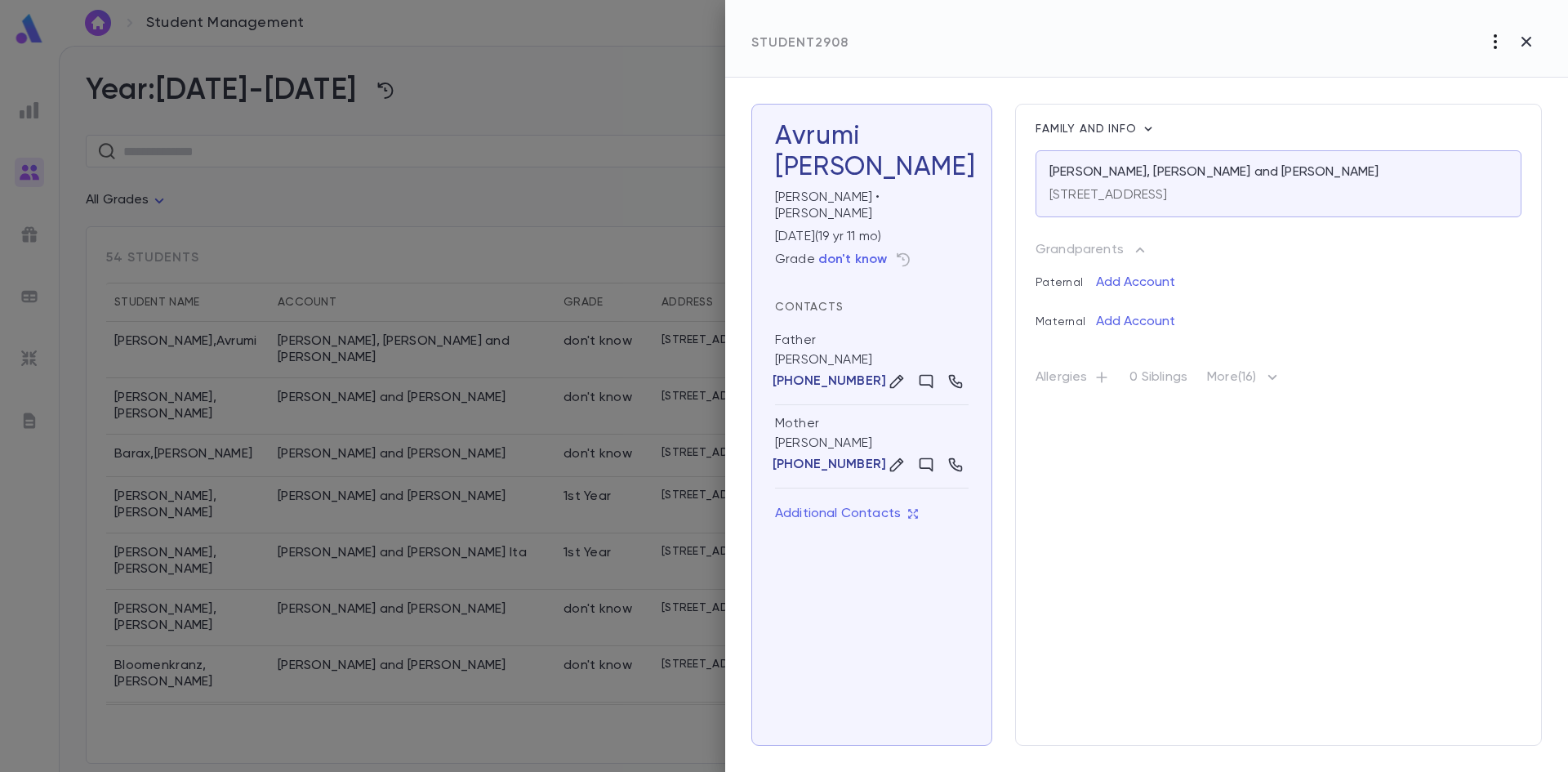
click at [1497, 45] on icon "button" at bounding box center [1495, 41] width 19 height 19
click at [1211, 41] on div at bounding box center [784, 386] width 1568 height 772
click at [1482, 36] on button "button" at bounding box center [1495, 41] width 31 height 31
click at [1453, 70] on li "Mark Not Leaving" at bounding box center [1490, 75] width 133 height 26
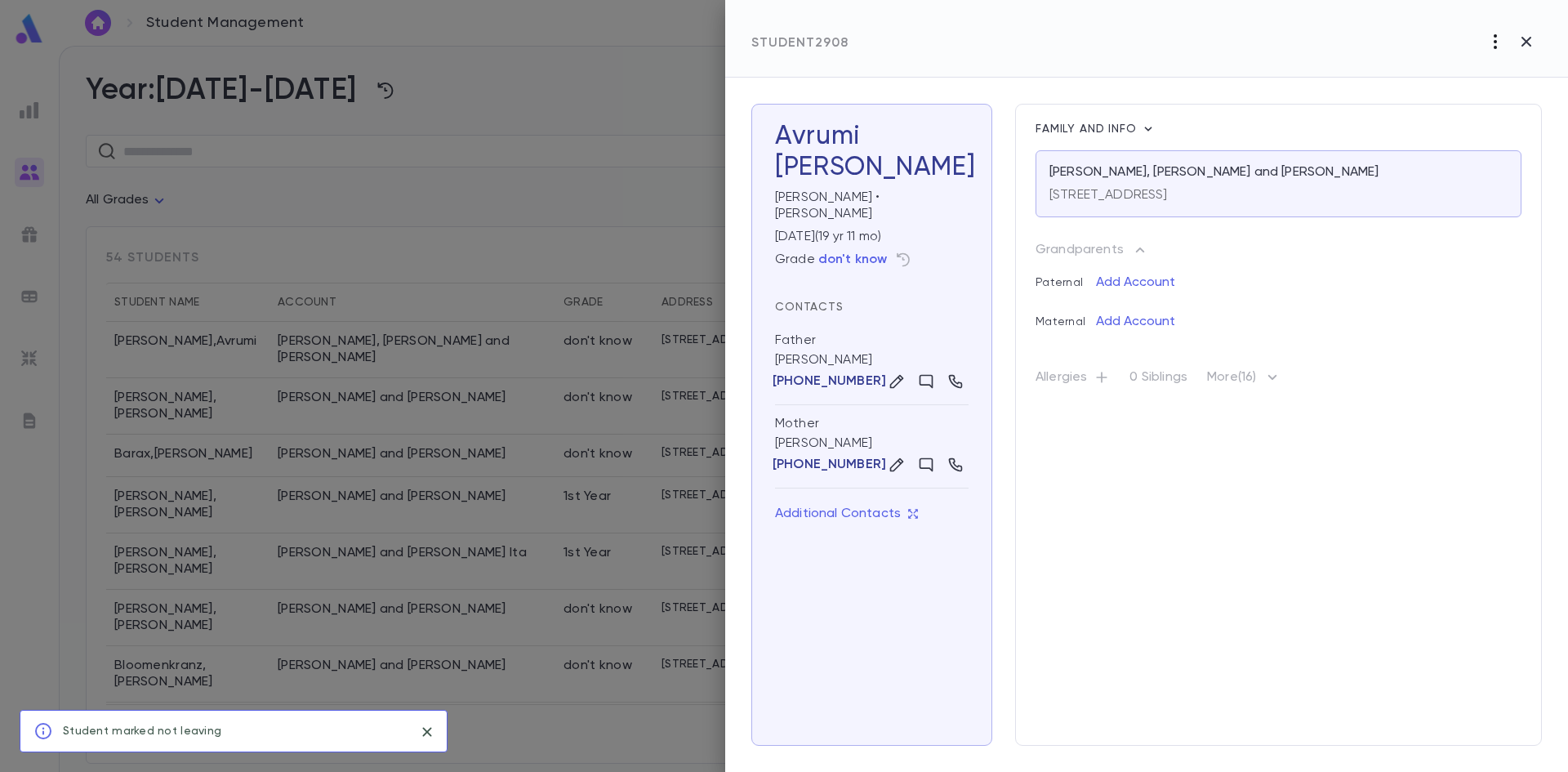
click at [1497, 30] on button "button" at bounding box center [1495, 41] width 31 height 31
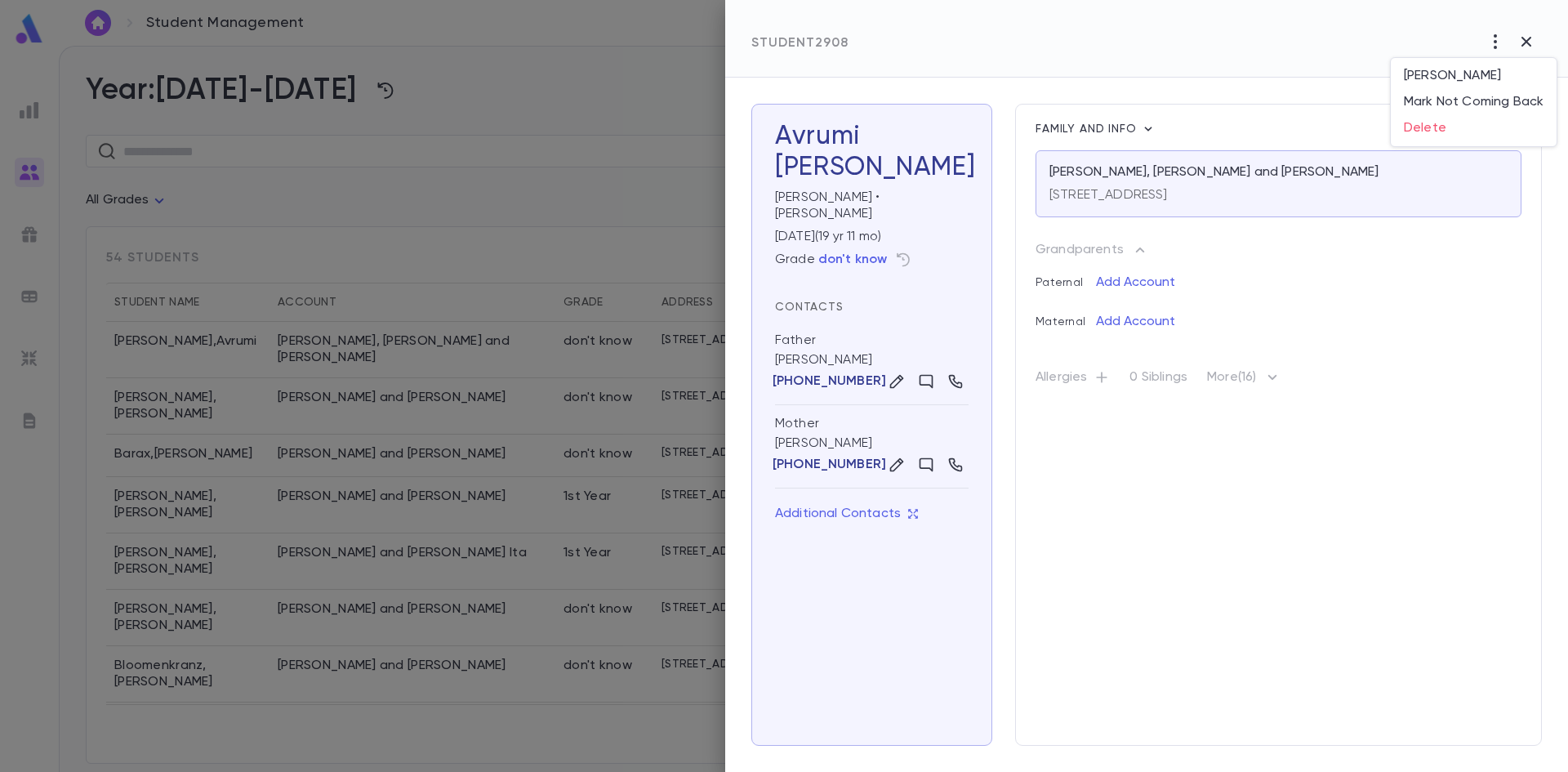
click at [1154, 359] on div at bounding box center [784, 386] width 1568 height 772
click at [899, 253] on icon "button" at bounding box center [905, 260] width 13 height 13
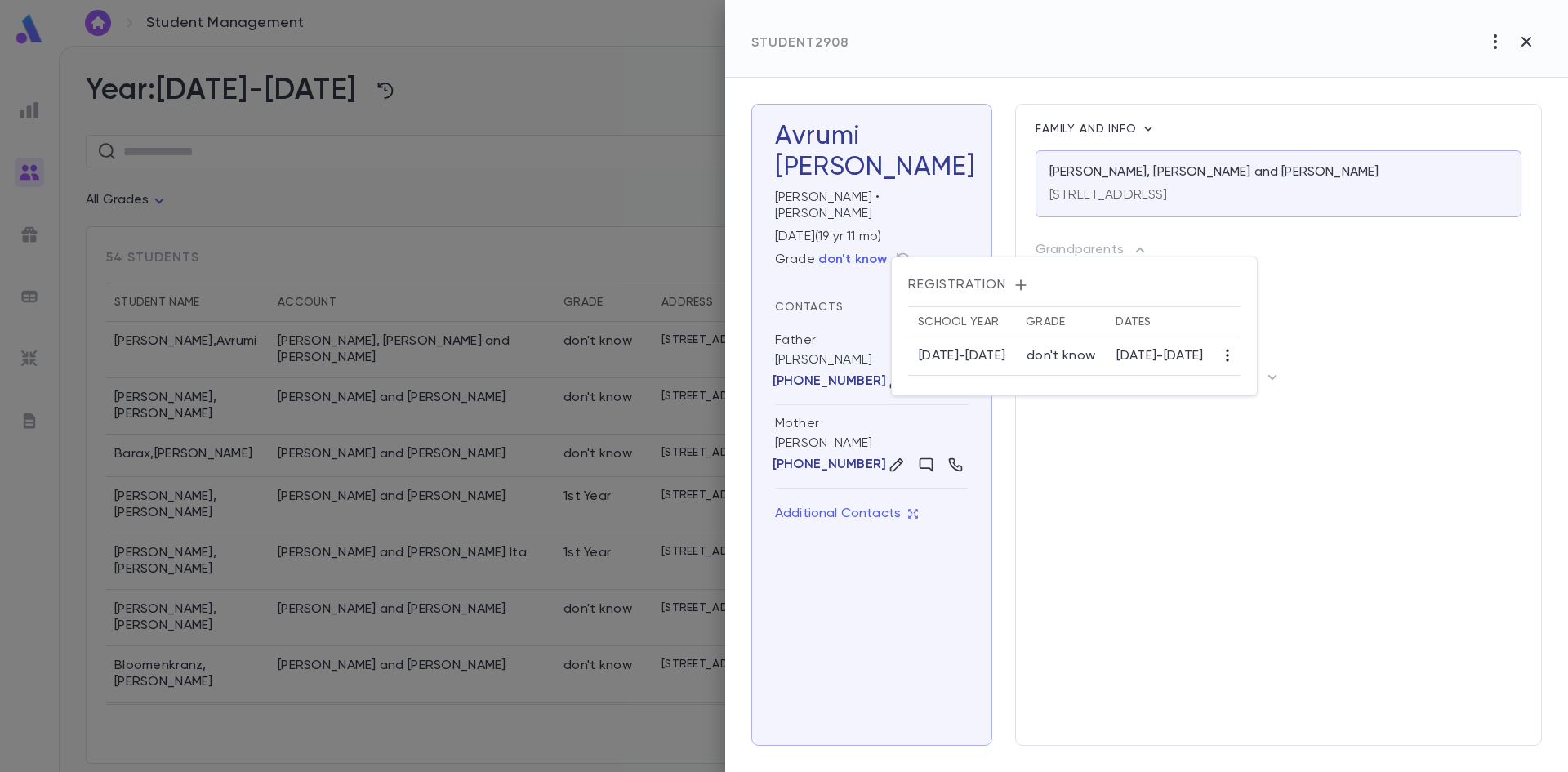
click at [1241, 354] on button "button" at bounding box center [1227, 354] width 26 height 26
click at [1278, 399] on li "Edit" at bounding box center [1283, 386] width 50 height 26
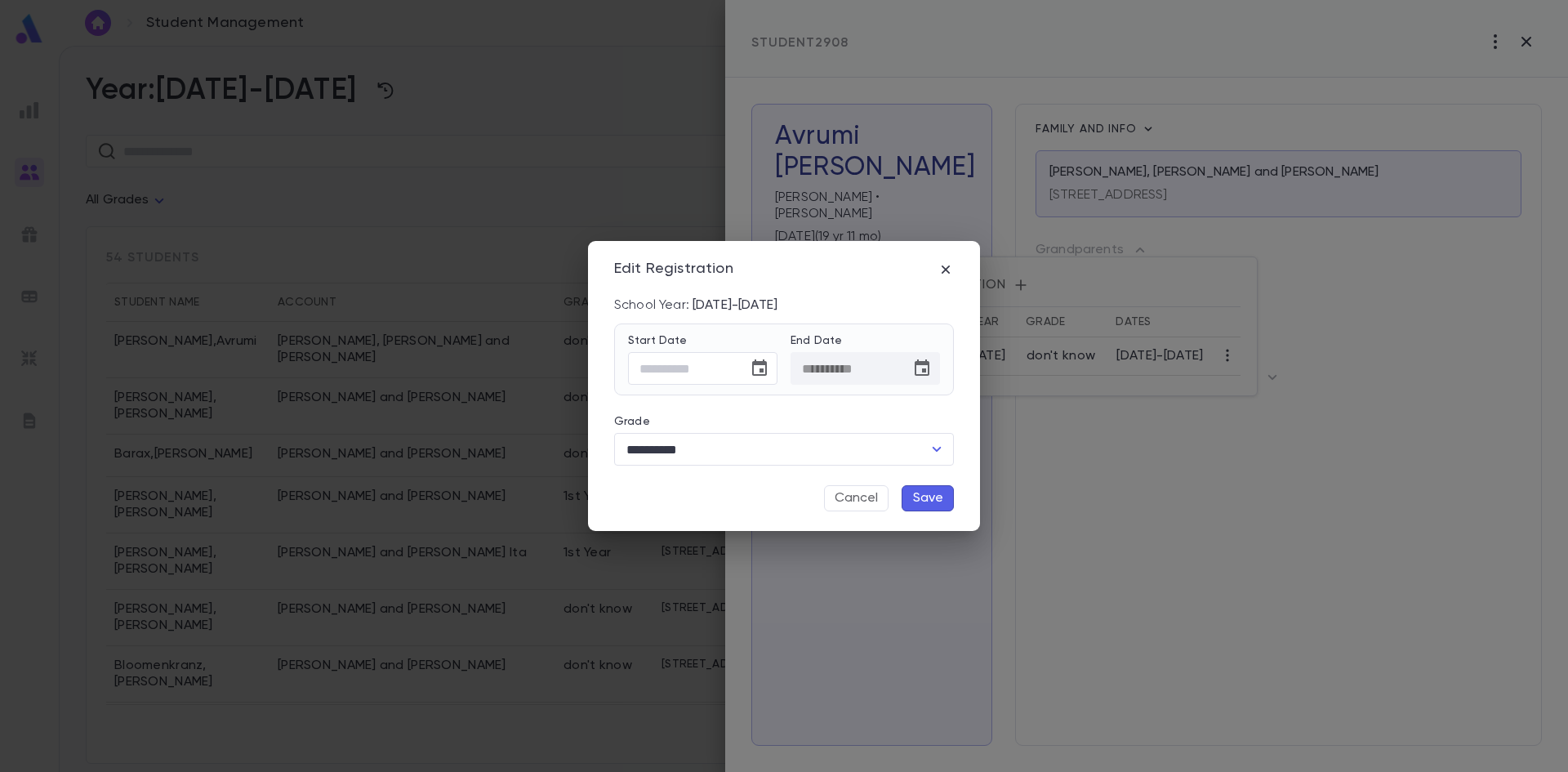
click at [730, 299] on div "School Year: 2024-2025" at bounding box center [784, 305] width 340 height 16
click at [791, 304] on div "School Year: 2024-2025" at bounding box center [784, 305] width 340 height 16
click at [953, 265] on div "**********" at bounding box center [784, 386] width 392 height 291
click at [950, 266] on icon "button" at bounding box center [945, 269] width 16 height 16
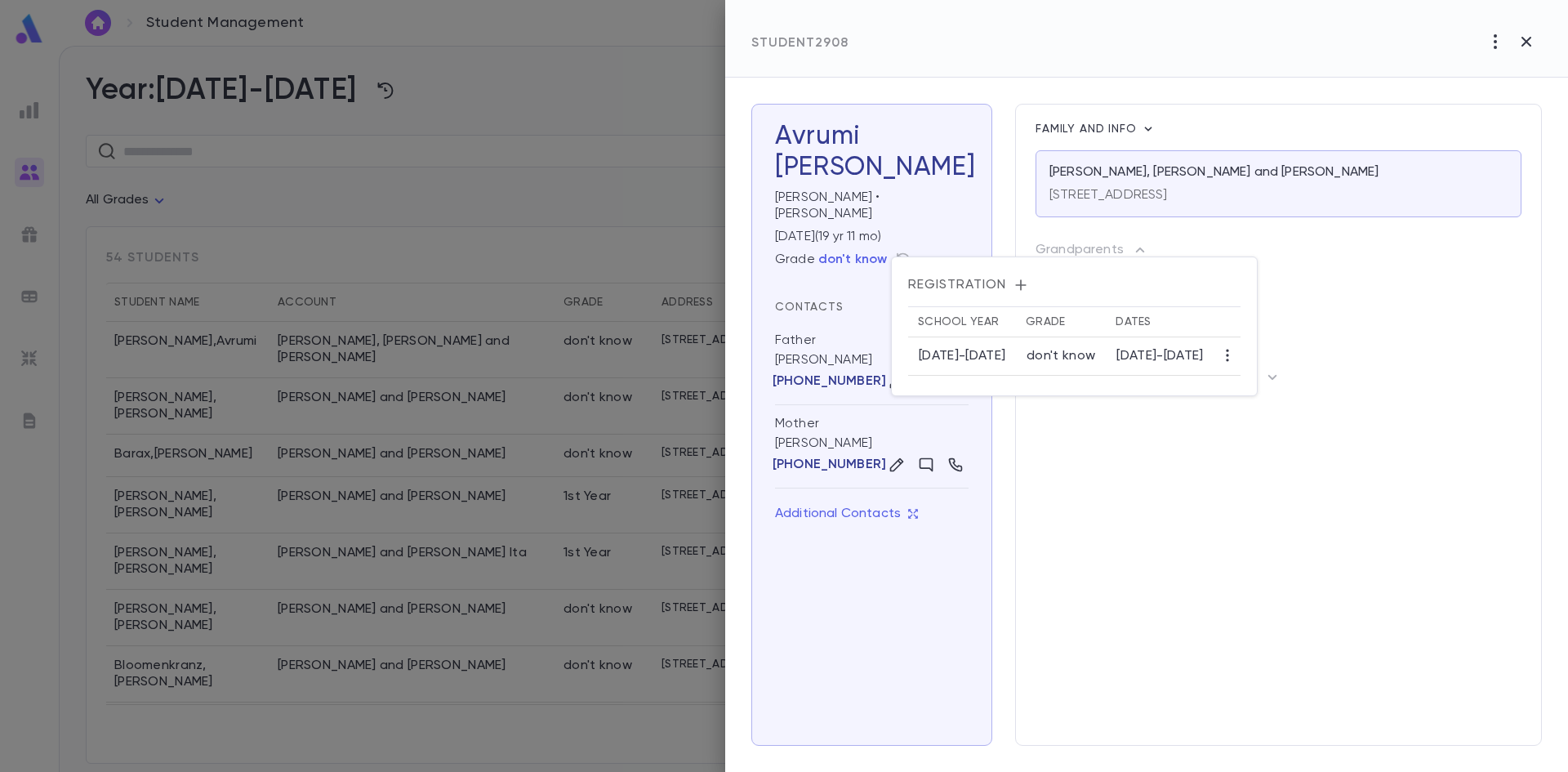
click at [1492, 40] on div at bounding box center [784, 386] width 1568 height 772
click at [1493, 52] on button "button" at bounding box center [1495, 41] width 31 height 31
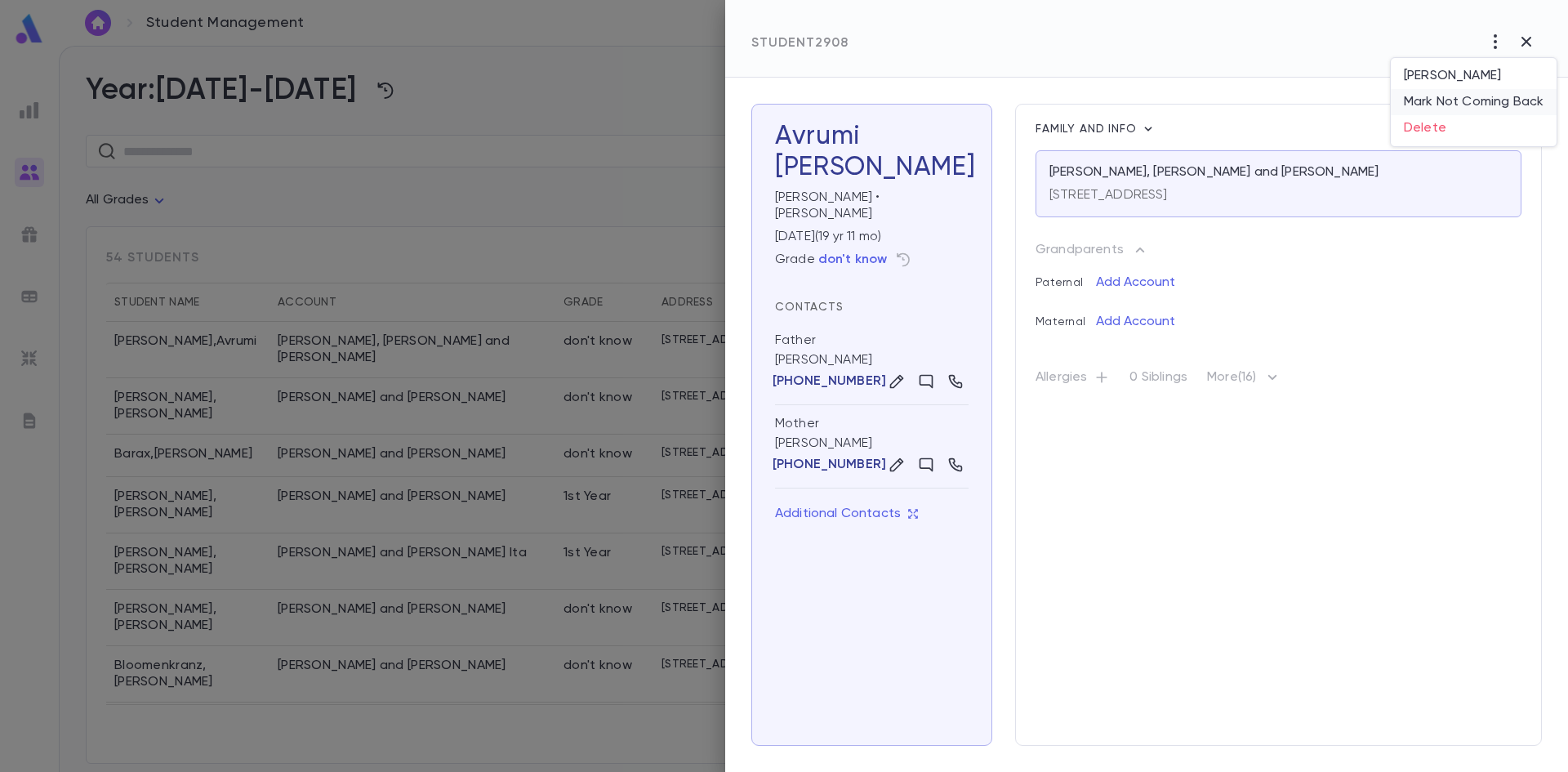
click at [1496, 95] on li "Mark Not Coming Back" at bounding box center [1473, 102] width 166 height 26
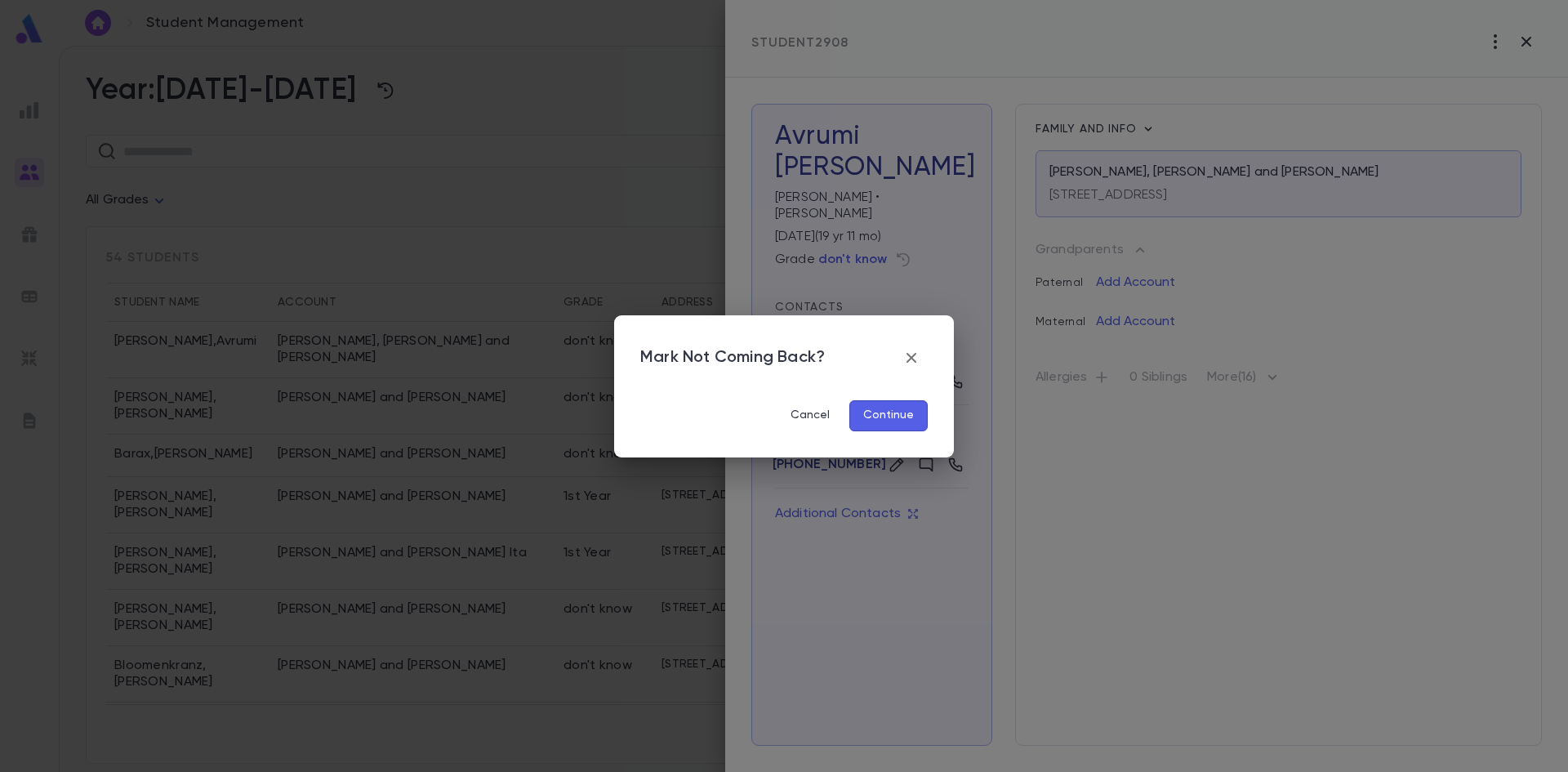
click at [914, 415] on button "Continue" at bounding box center [888, 416] width 79 height 31
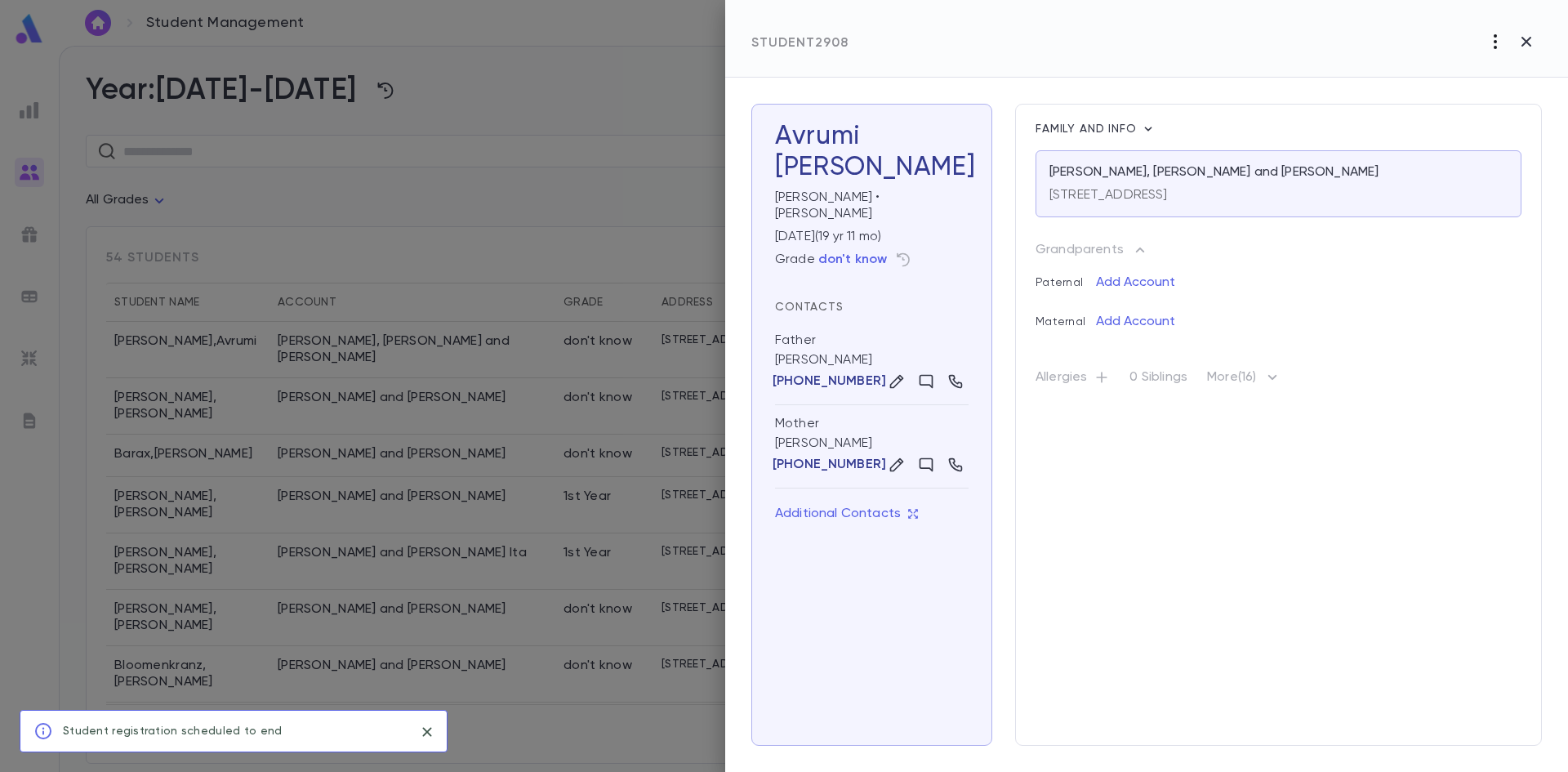
click at [1489, 41] on icon "button" at bounding box center [1495, 41] width 19 height 19
click at [1482, 74] on li "Mark Not Leaving" at bounding box center [1490, 75] width 133 height 26
click at [391, 159] on div at bounding box center [784, 386] width 1568 height 772
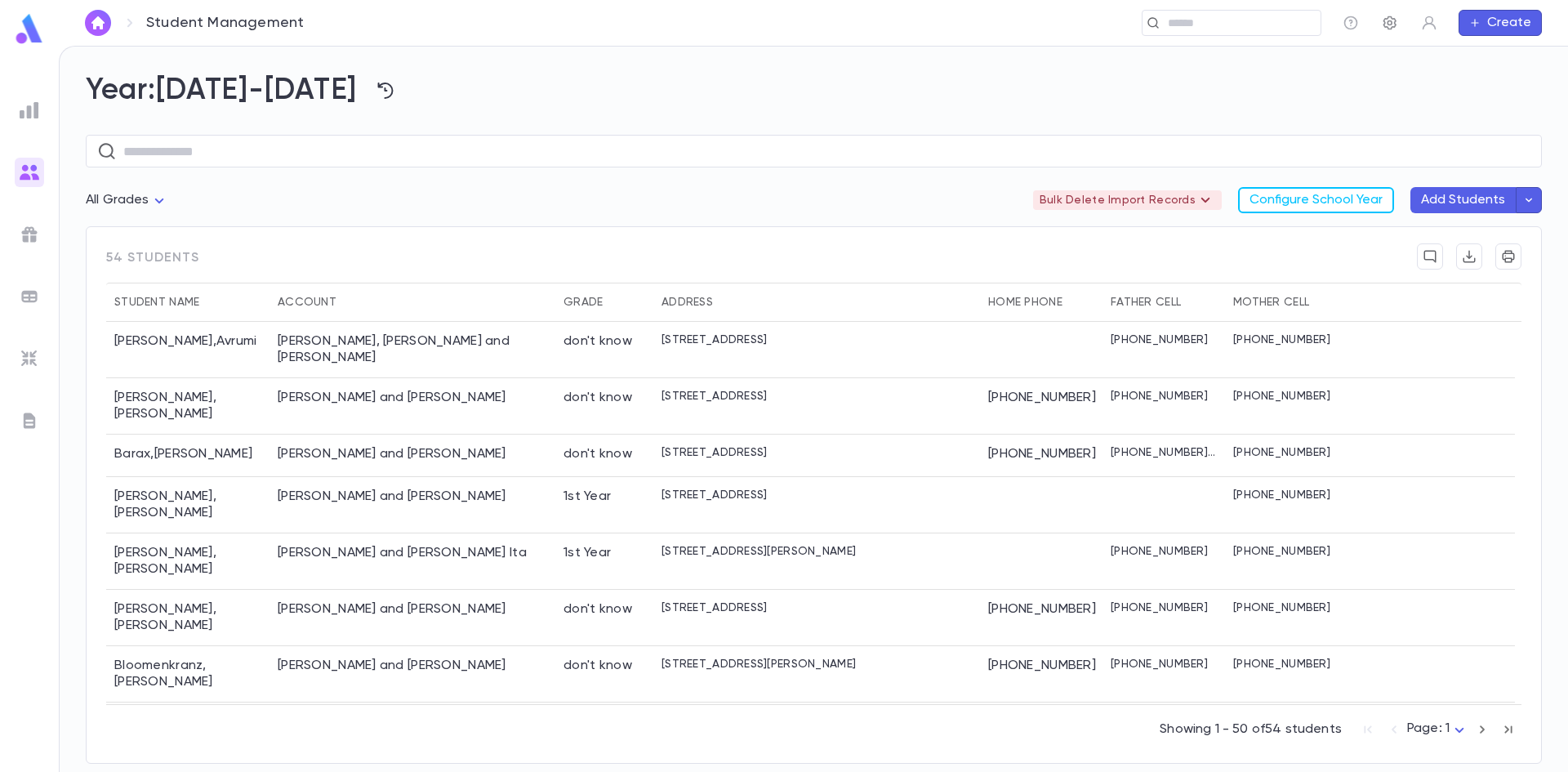
click at [1389, 25] on icon "button" at bounding box center [1390, 23] width 13 height 13
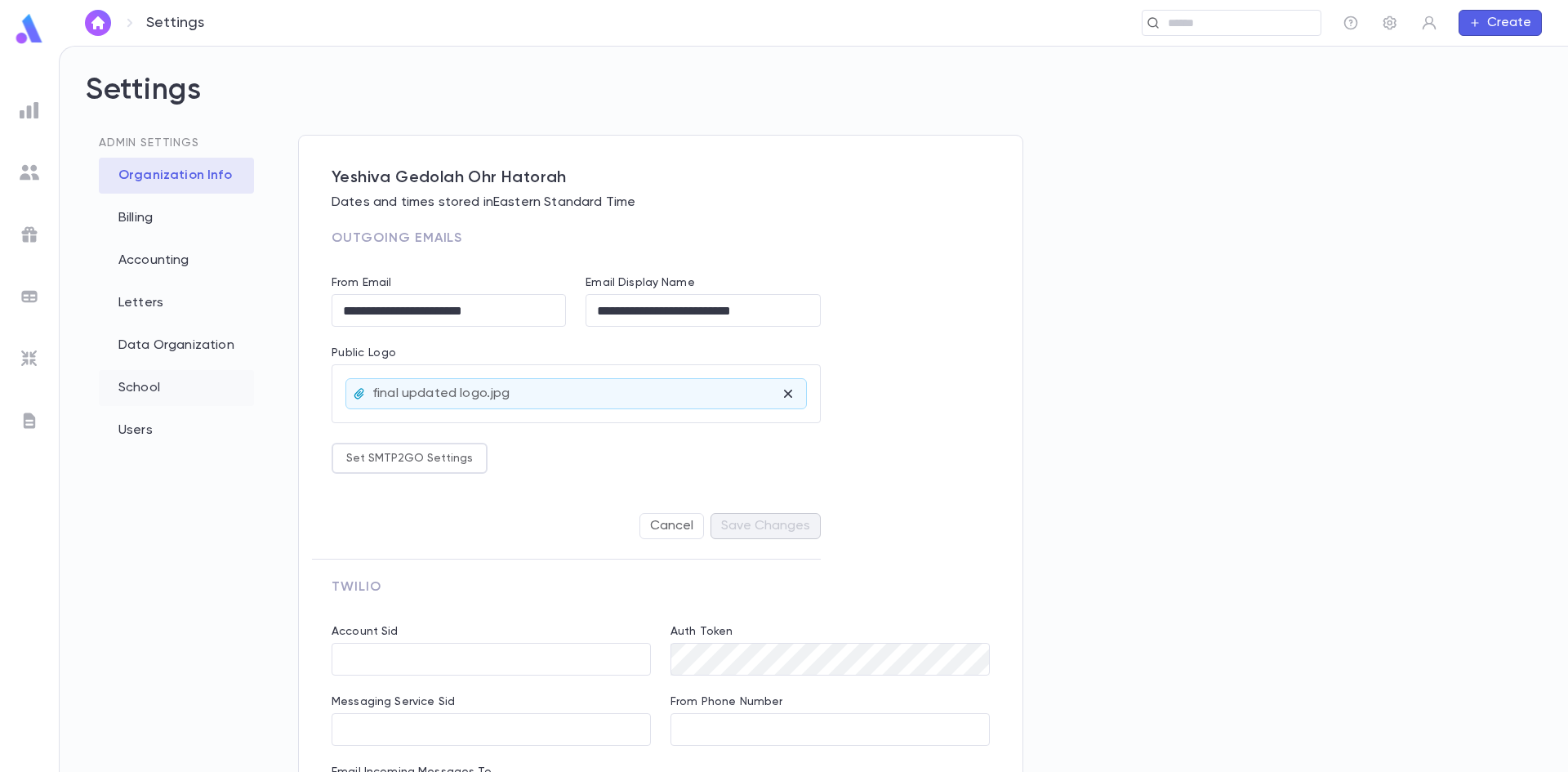
click at [179, 387] on div "School" at bounding box center [177, 387] width 156 height 36
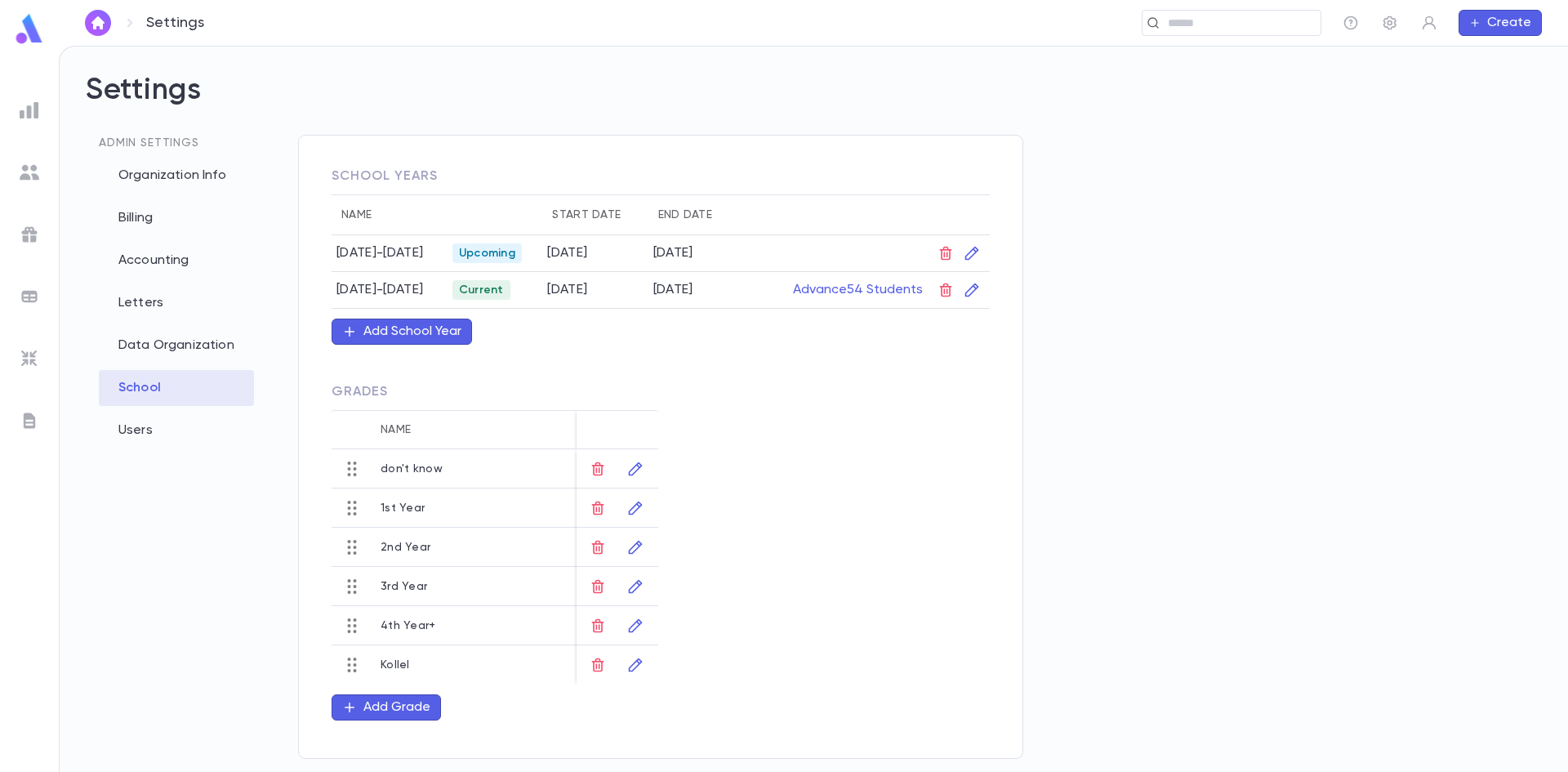
click at [1330, 358] on div "Admin Settings Organization Info Billing Accounting Letters Data Organization S…" at bounding box center [813, 452] width 1456 height 637
